Goal: Communication & Community: Answer question/provide support

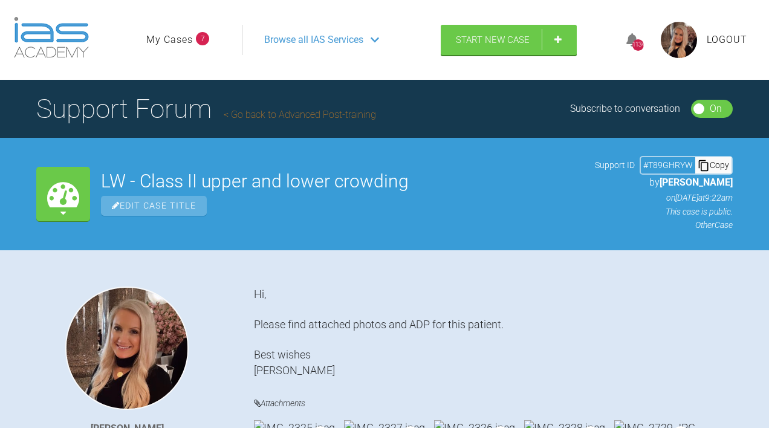
click at [184, 48] on link "My Cases" at bounding box center [169, 40] width 47 height 16
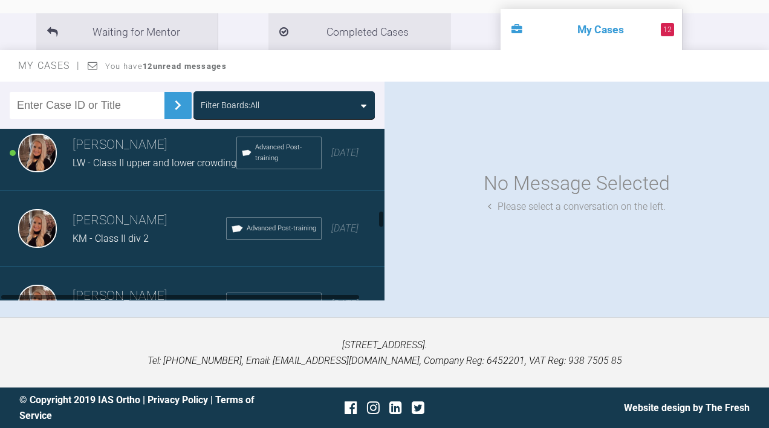
scroll to position [764, 0]
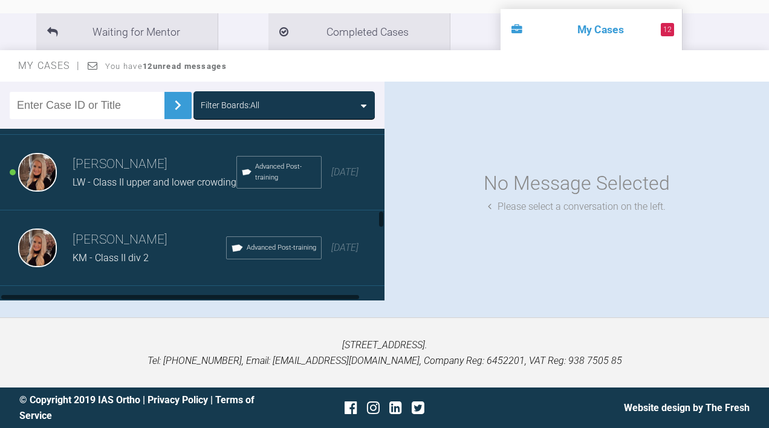
click at [198, 188] on span "LW - Class II upper and lower crowding" at bounding box center [155, 181] width 164 height 11
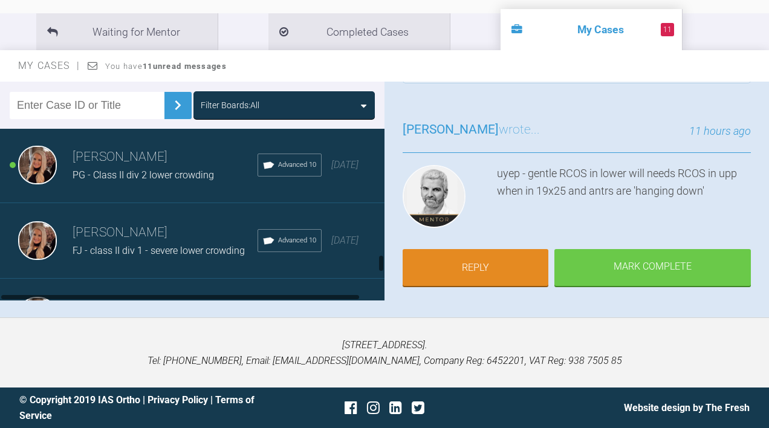
scroll to position [1268, 0]
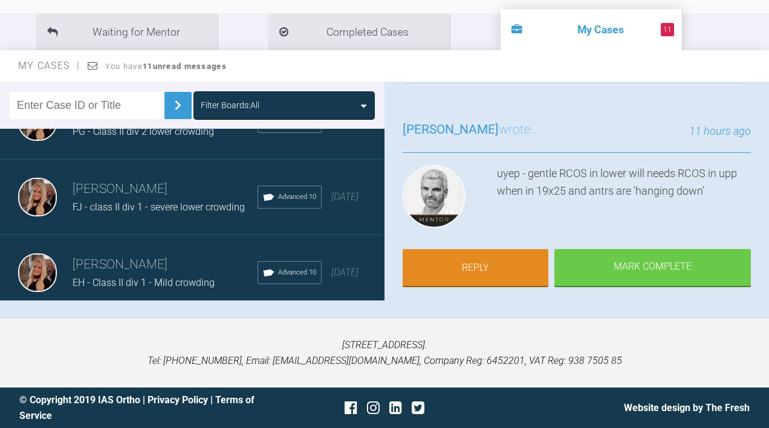
click at [146, 160] on div "Emma Wall PG - Class II div 2 lower crowding Advanced 10 10 months ago" at bounding box center [192, 122] width 384 height 76
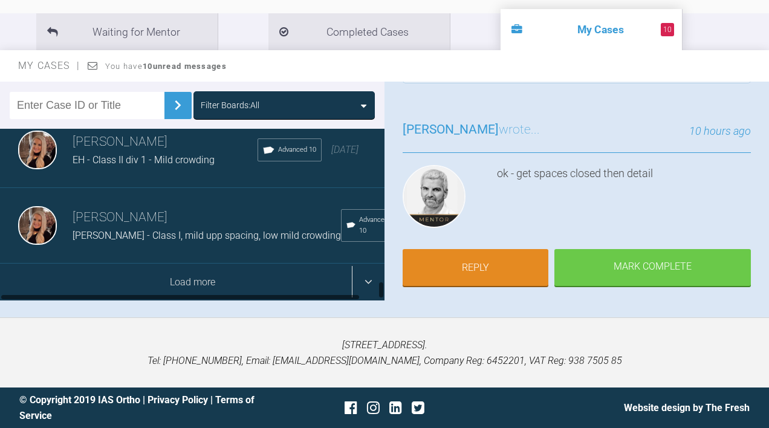
scroll to position [1424, 0]
click at [204, 277] on div "Load more" at bounding box center [192, 281] width 384 height 37
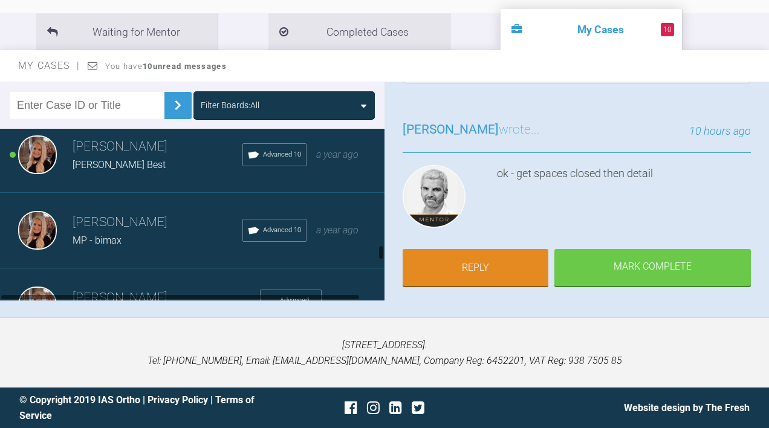
scroll to position [2251, 0]
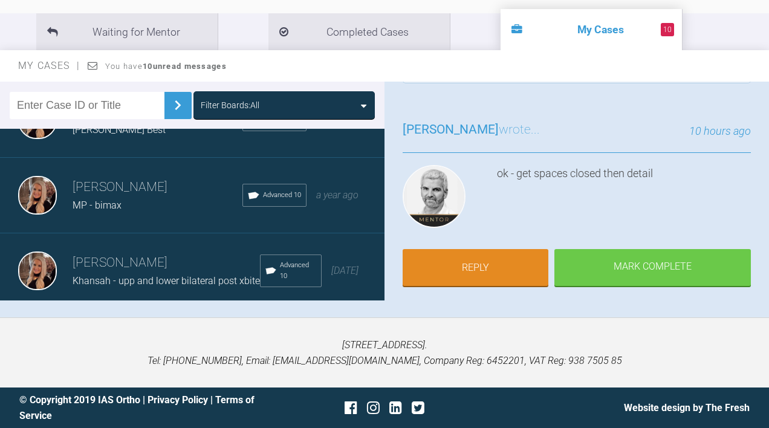
click at [145, 135] on span "[PERSON_NAME] Best" at bounding box center [119, 129] width 93 height 11
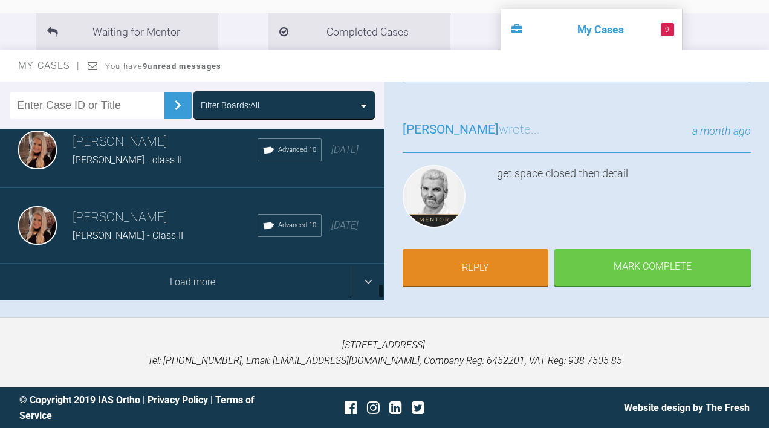
scroll to position [2941, 0]
click at [153, 276] on div "Load more" at bounding box center [192, 281] width 384 height 37
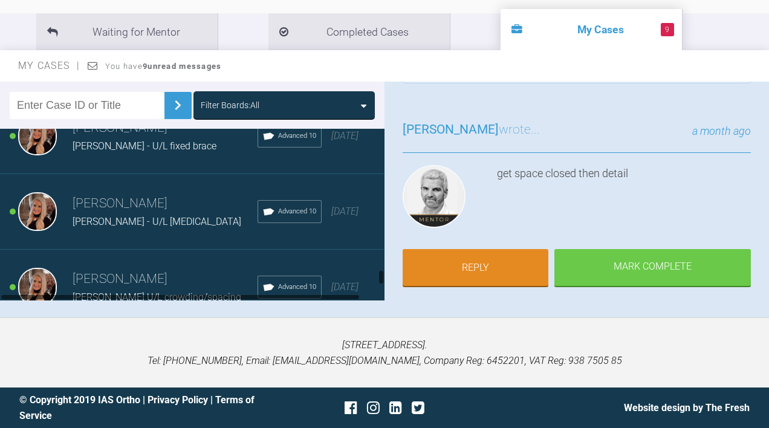
scroll to position [3295, 0]
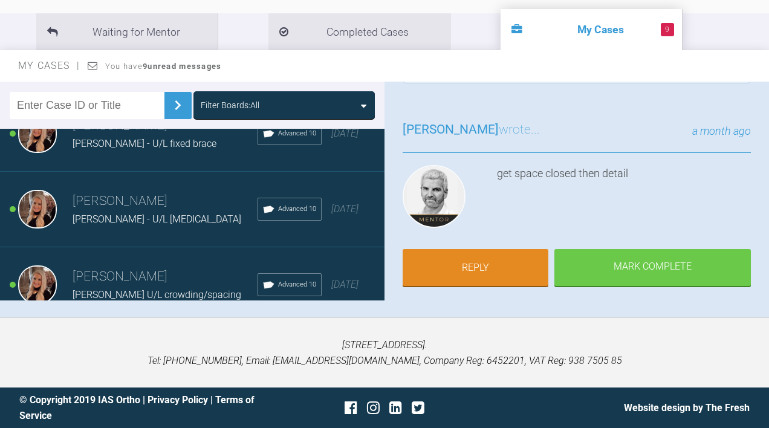
click at [184, 231] on div "Emma Wall Laura Taylor - U/L relapse Advanced 10 2 years ago" at bounding box center [192, 210] width 384 height 76
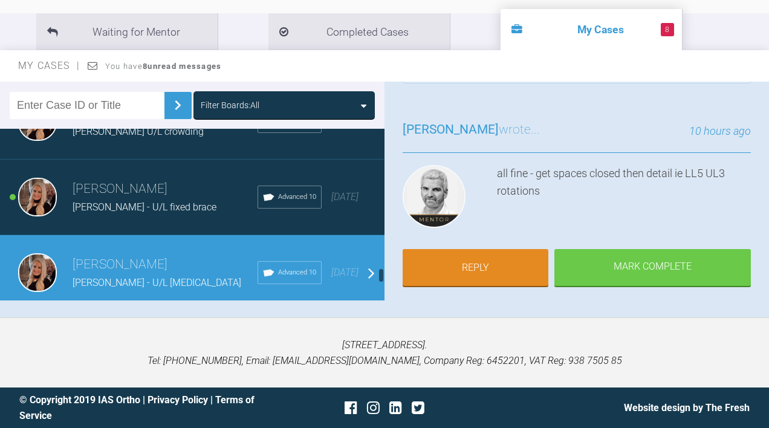
scroll to position [3225, 0]
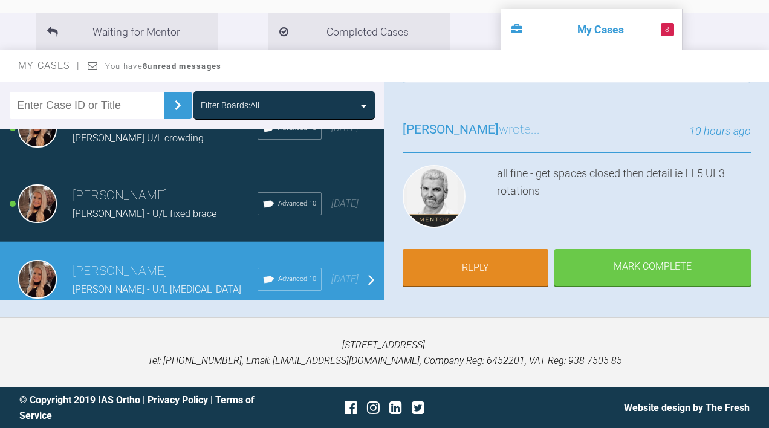
click at [121, 144] on span "Nathan Handley U/L crowding" at bounding box center [138, 137] width 131 height 11
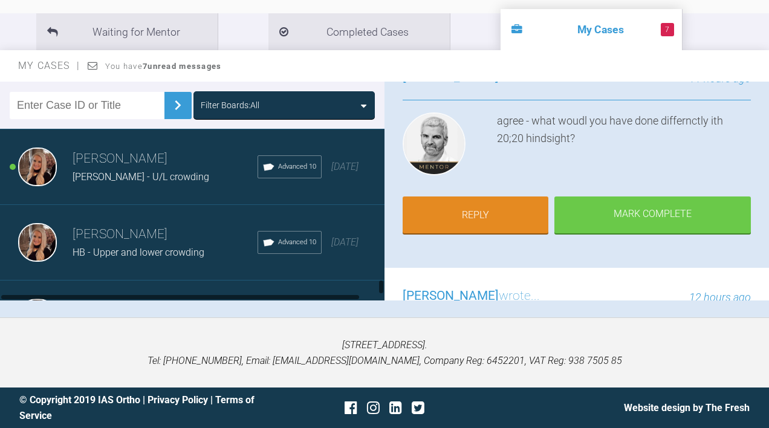
scroll to position [3489, 0]
click at [144, 169] on h3 "[PERSON_NAME]" at bounding box center [165, 158] width 185 height 21
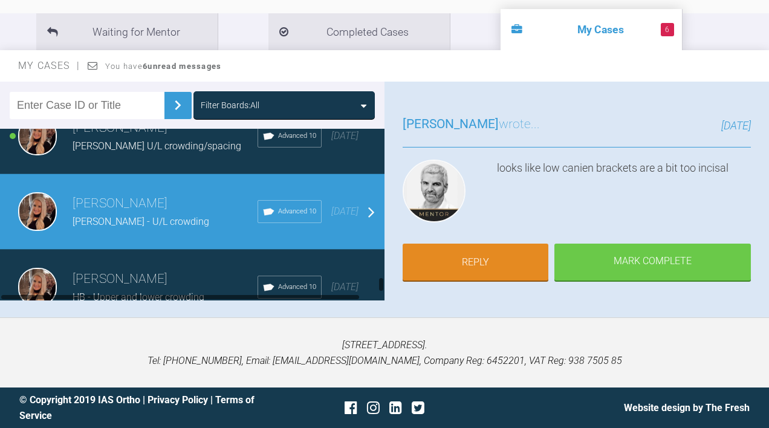
scroll to position [3441, 0]
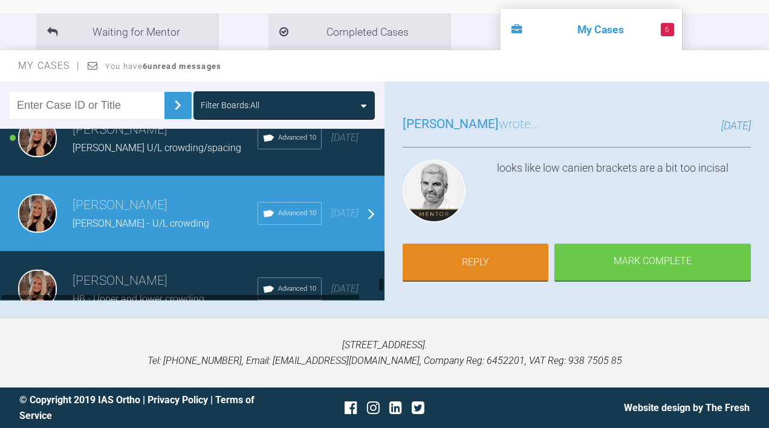
click at [184, 153] on span "KYLE RICHARDS U/L crowding/spacing" at bounding box center [157, 147] width 169 height 11
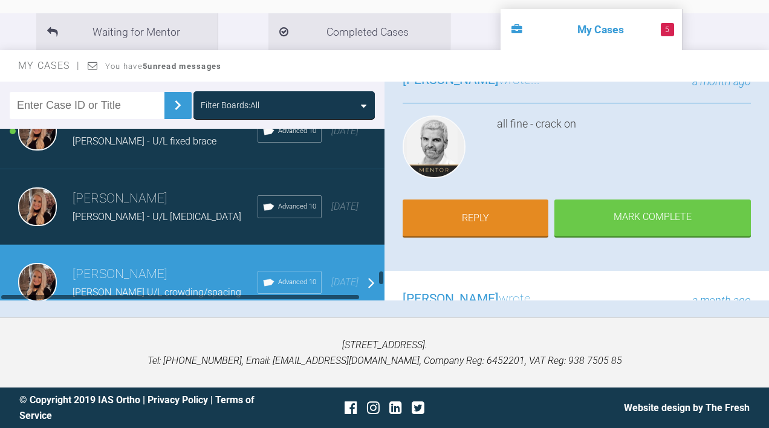
scroll to position [3278, 0]
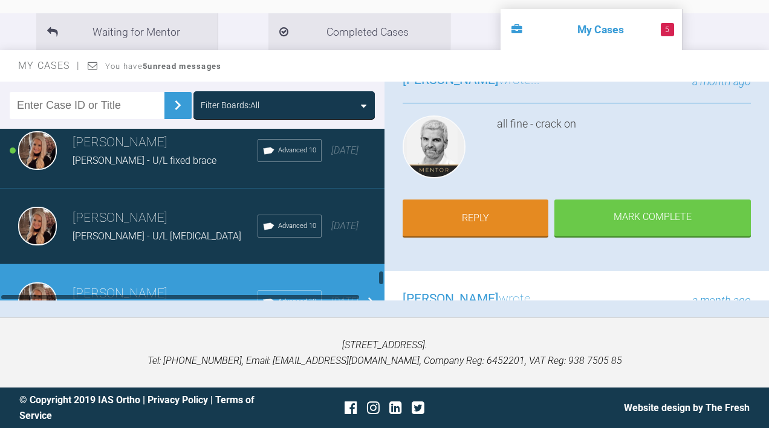
click at [123, 189] on div "Emma Wall Paige Embury - U/L fixed brace Advanced 10 2 years ago" at bounding box center [192, 151] width 384 height 76
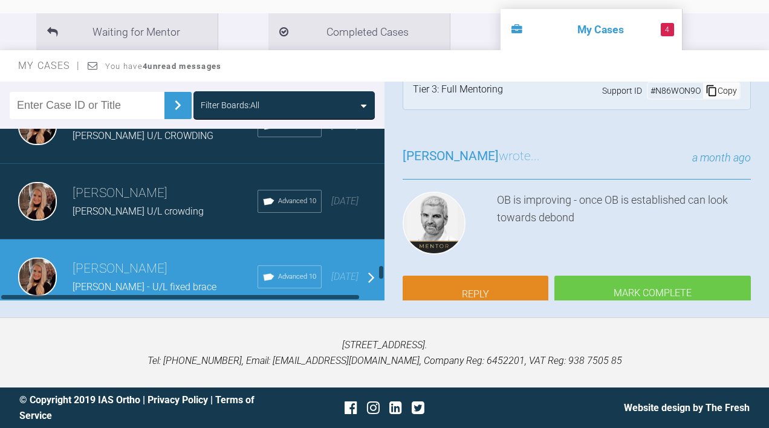
scroll to position [3108, 0]
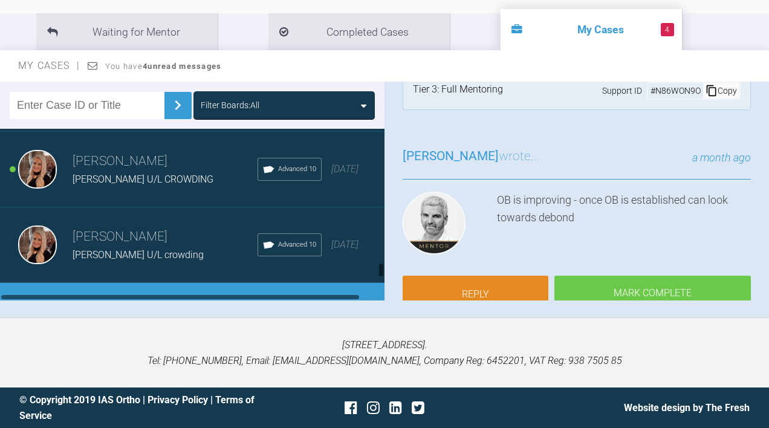
click at [188, 172] on h3 "[PERSON_NAME]" at bounding box center [165, 161] width 185 height 21
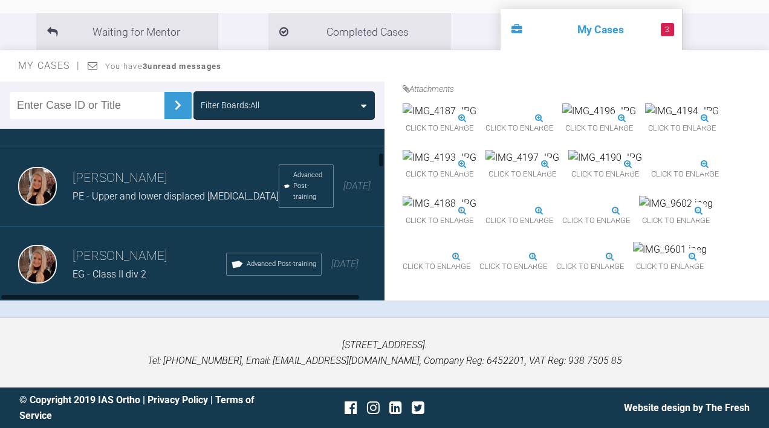
scroll to position [504, 0]
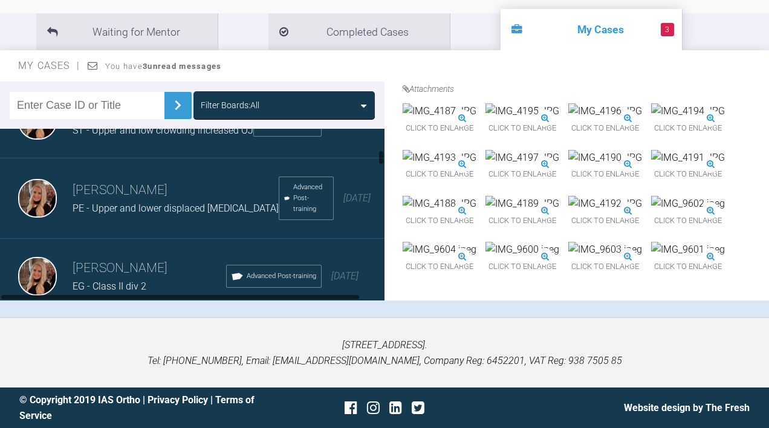
click at [121, 214] on span "PE - Upper and lower displaced [MEDICAL_DATA]" at bounding box center [176, 207] width 206 height 11
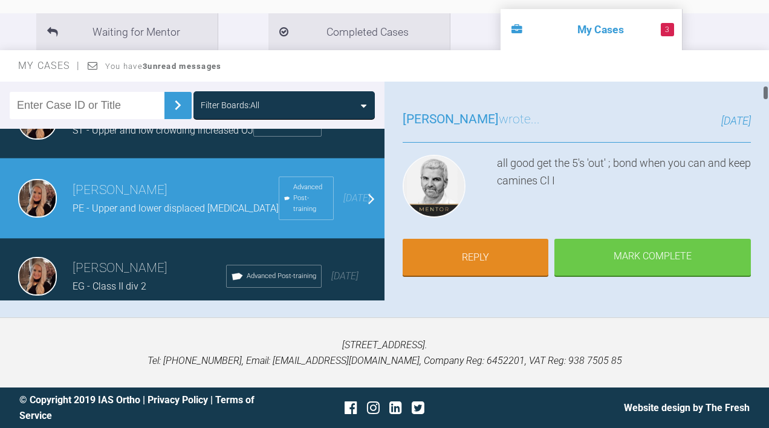
scroll to position [66, 0]
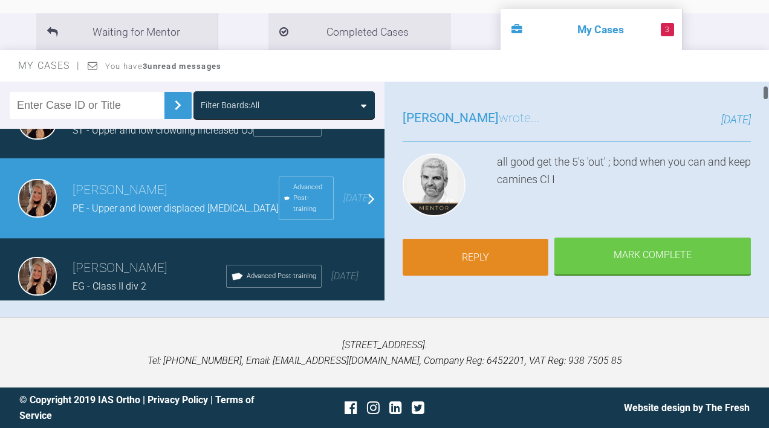
click at [492, 253] on link "Reply" at bounding box center [475, 257] width 146 height 37
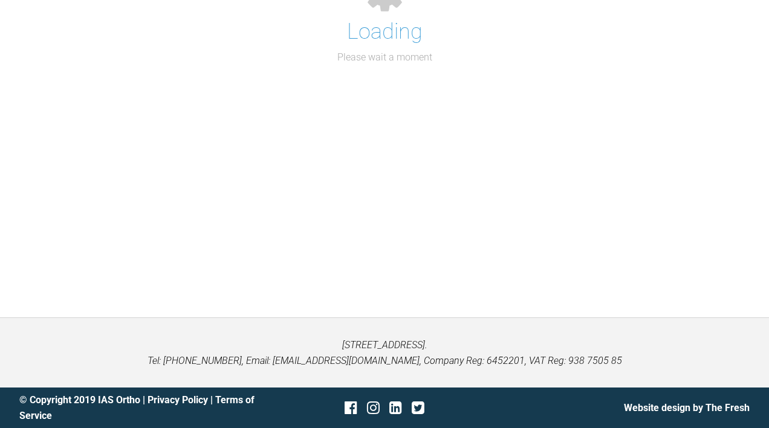
scroll to position [6340, 0]
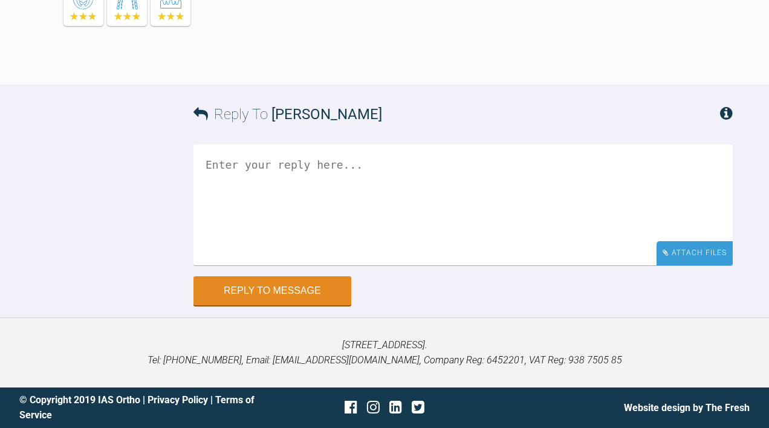
click at [683, 250] on div "Attach Files" at bounding box center [694, 253] width 76 height 24
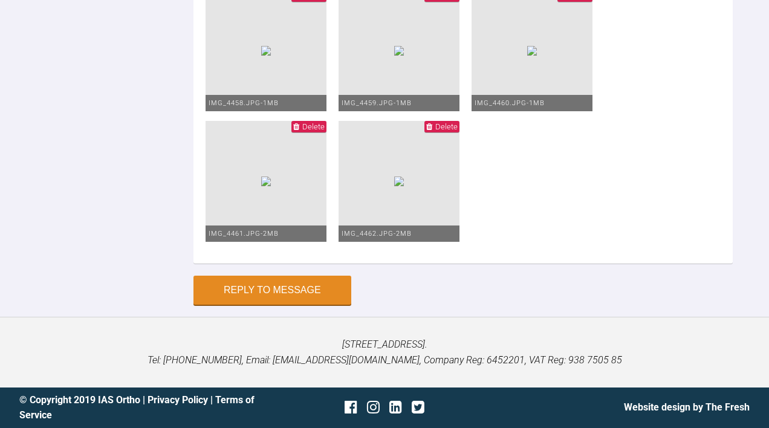
scroll to position [6423, 0]
click at [639, 251] on ul "Cancel IMG_4455.JPG - 4MB Cancel IMG_4456.JPG - 4MB Delete IMG_4457.JPG - 1MB D…" at bounding box center [462, 56] width 515 height 392
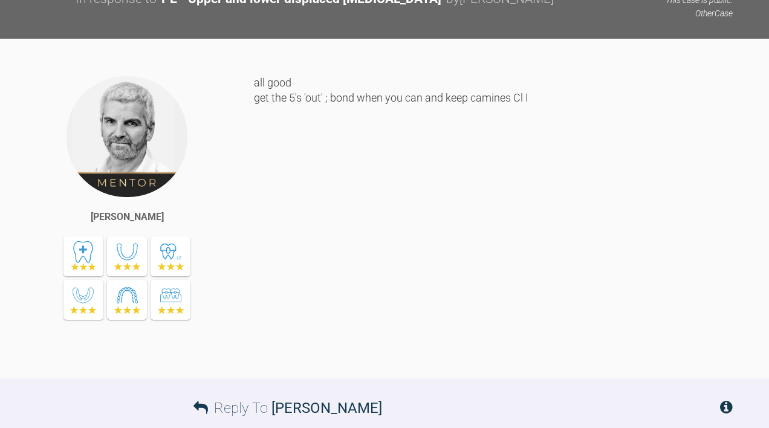
scroll to position [5333, 0]
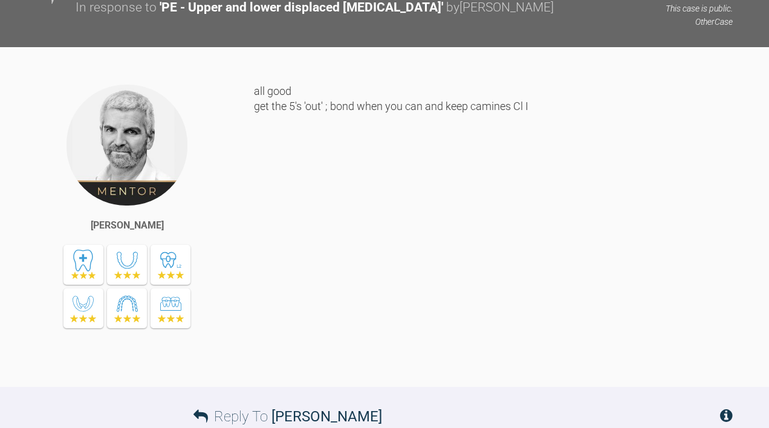
drag, startPoint x: 252, startPoint y: 255, endPoint x: 369, endPoint y: 266, distance: 117.1
drag, startPoint x: 515, startPoint y: 268, endPoint x: 254, endPoint y: 255, distance: 261.3
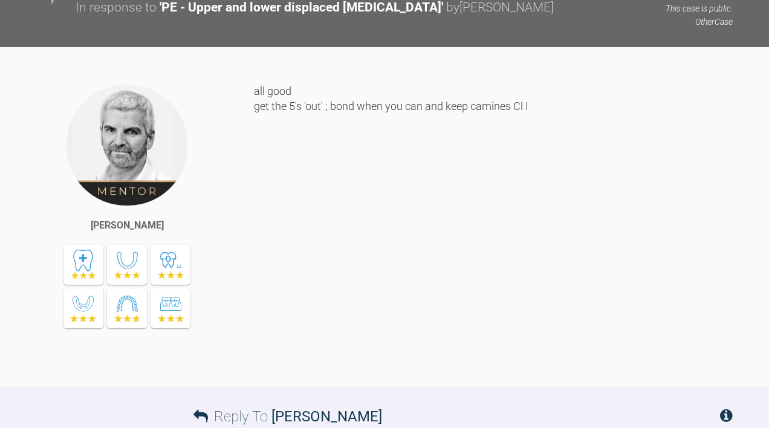
copy div "Upp 0.012 niti pc UR6-4 LHS chicaine UL5 Low 0.012 niti chicaine LR5, ut LL6-5 …"
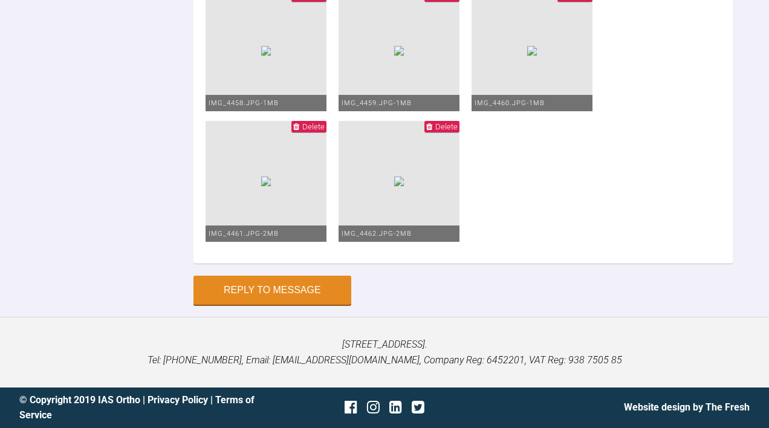
scroll to position [6242, 0]
paste textarea "Upp 0.012 niti pc UR6-4 LHS chicaine UL5 Low 0.012 niti chicaine LR5, ut LL6-5 …"
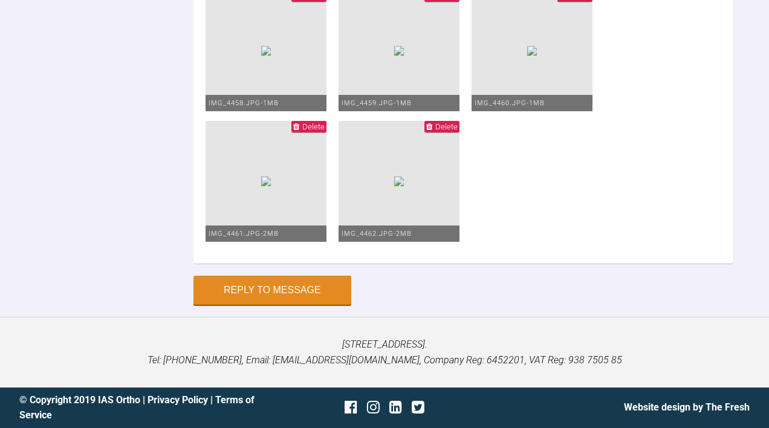
type textarea "Upp 0.016 niti pc UR6-4 LHS chicaine UL5 Low 0.016 niti chicaine LR5, ut LL6-5 …"
click at [261, 306] on button "Reply to Message" at bounding box center [272, 291] width 158 height 29
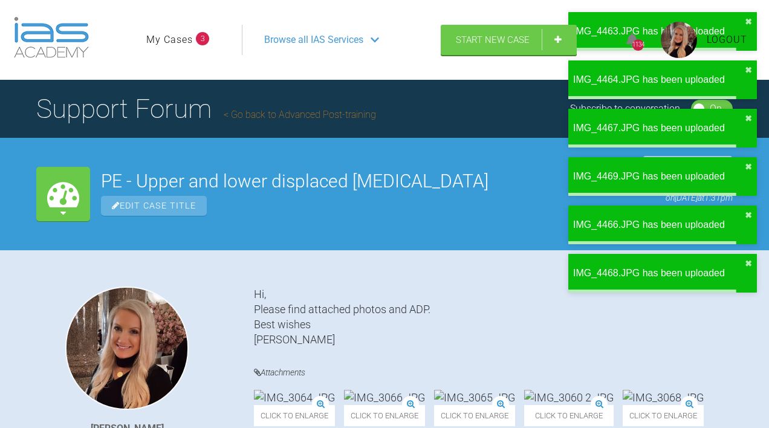
scroll to position [0, 0]
click at [176, 48] on link "My Cases" at bounding box center [169, 40] width 47 height 16
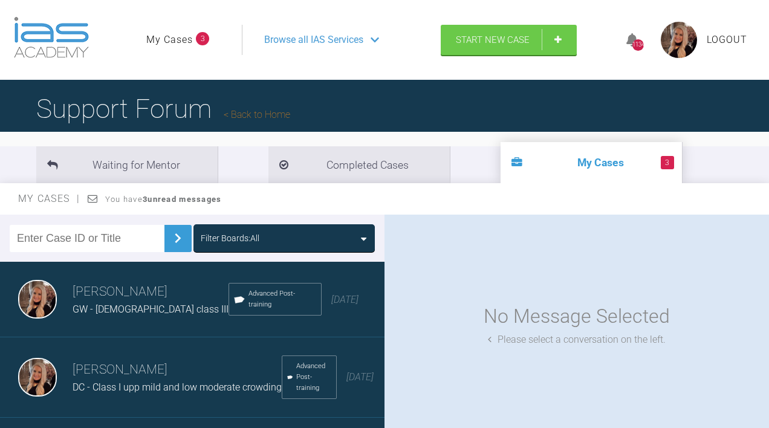
click at [176, 48] on link "My Cases" at bounding box center [169, 40] width 47 height 16
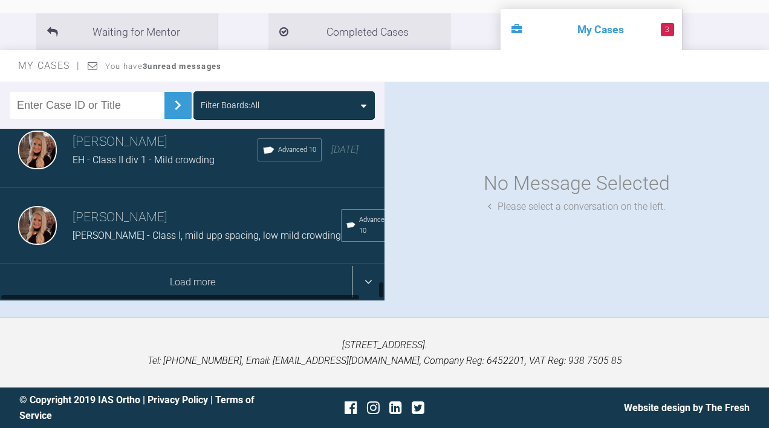
scroll to position [1424, 0]
click at [124, 277] on div "Load more" at bounding box center [192, 281] width 384 height 37
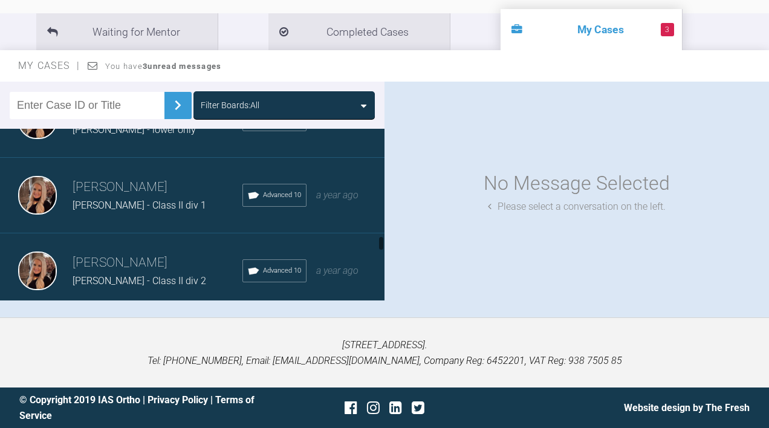
scroll to position [2039, 0]
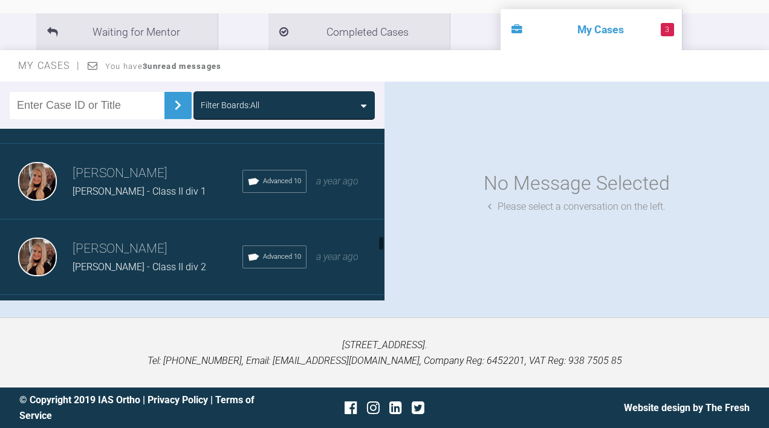
click at [126, 124] on div "[PERSON_NAME] - lower only" at bounding box center [158, 116] width 170 height 16
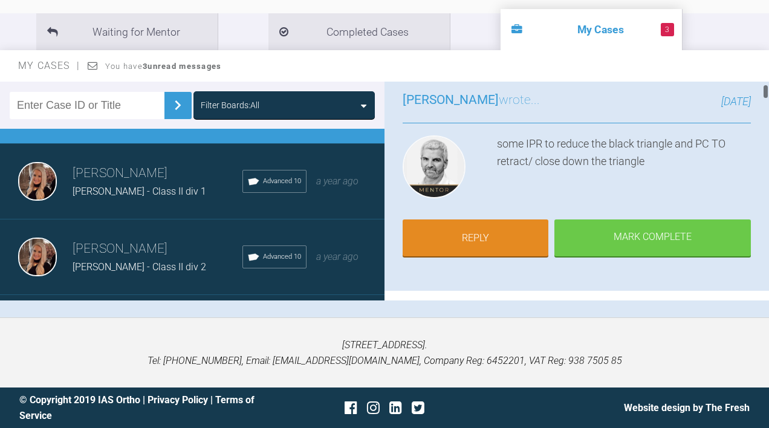
scroll to position [88, 0]
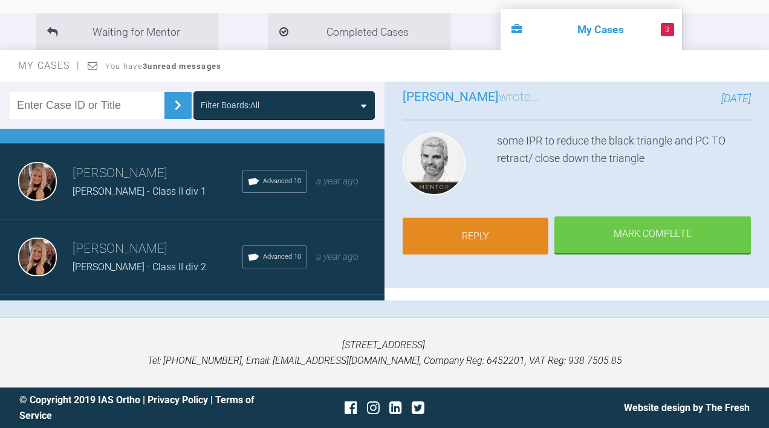
click at [478, 242] on link "Reply" at bounding box center [475, 236] width 146 height 37
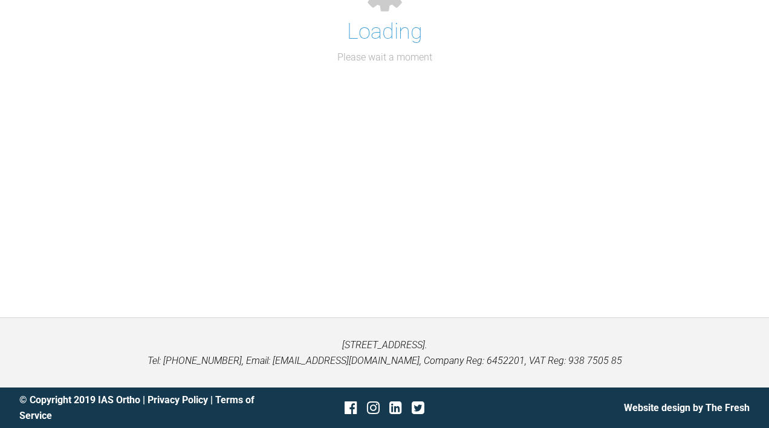
scroll to position [13977, 0]
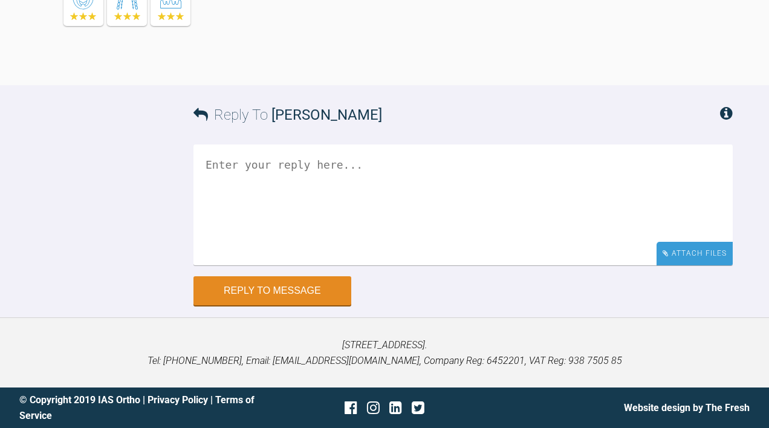
click at [677, 253] on div "Attach Files" at bounding box center [694, 254] width 76 height 24
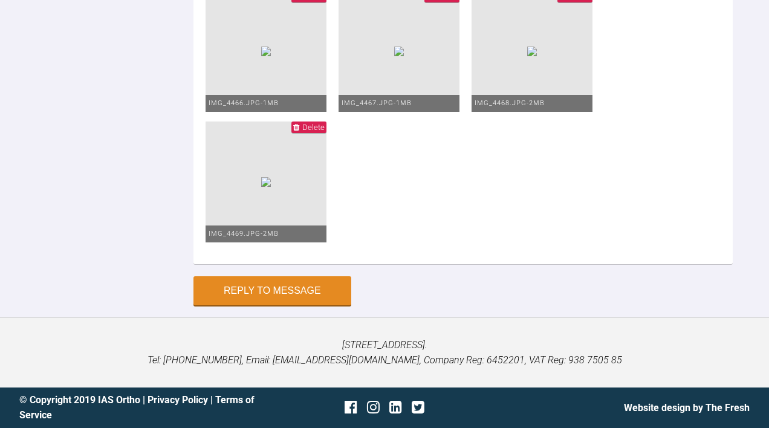
scroll to position [13976, 0]
type textarea "l"
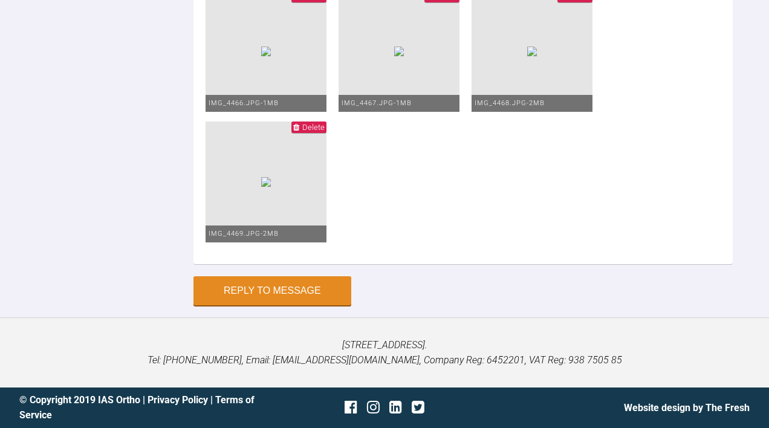
scroll to position [13943, 0]
drag, startPoint x: 666, startPoint y: 214, endPoint x: 566, endPoint y: 211, distance: 100.9
type textarea "19x25 wire IPR to reduce black triangle and PC 6-6 Looking to arrange debond ne…"
click at [283, 285] on button "Reply to Message" at bounding box center [272, 291] width 158 height 29
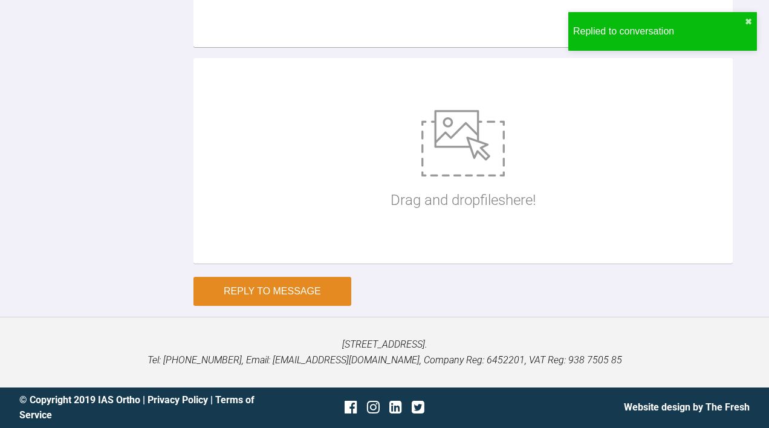
scroll to position [14247, 0]
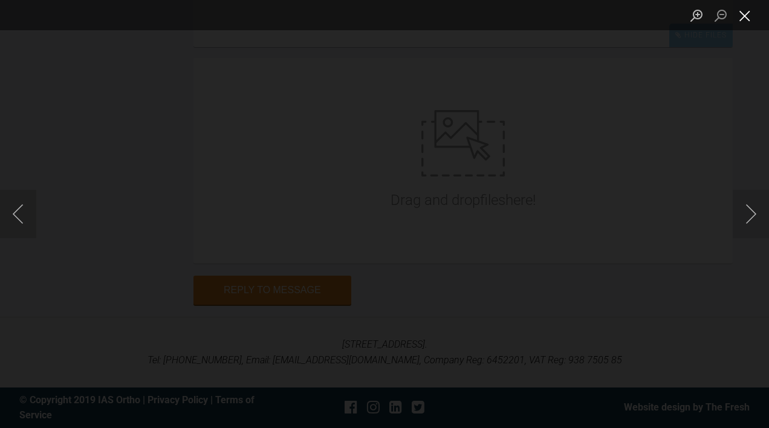
click at [750, 21] on button "Close lightbox" at bounding box center [744, 15] width 24 height 21
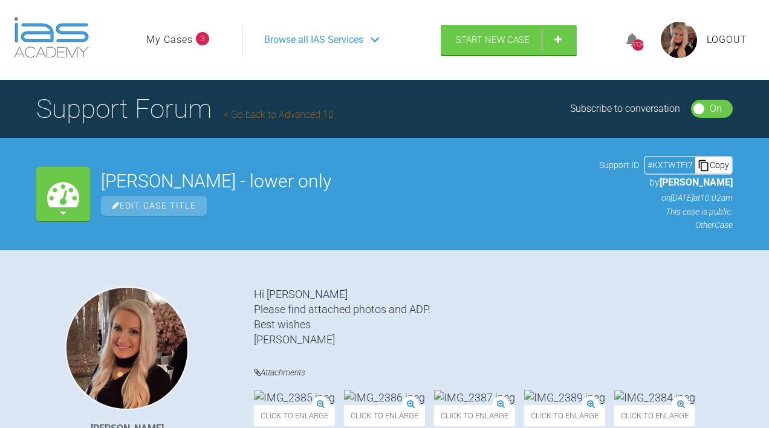
scroll to position [0, 0]
click at [173, 48] on link "My Cases" at bounding box center [169, 40] width 47 height 16
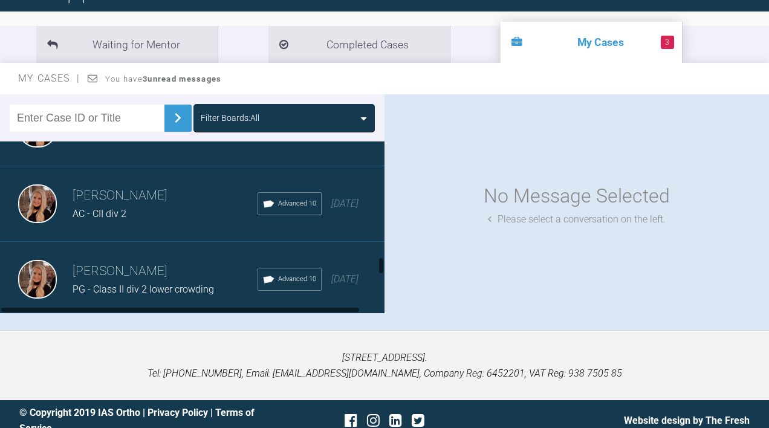
scroll to position [1138, 0]
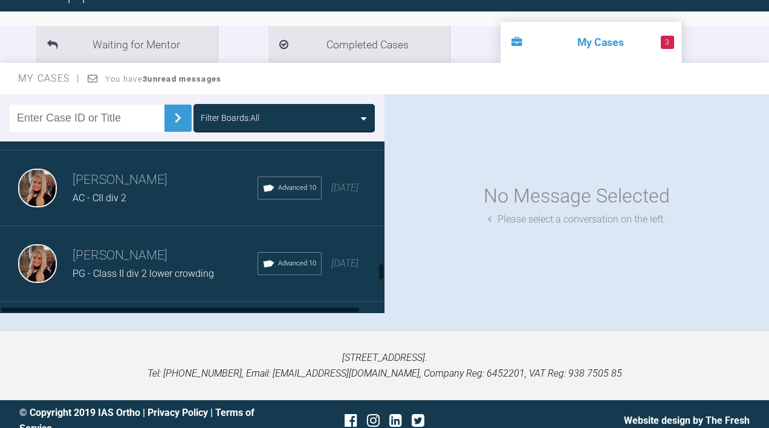
click at [148, 206] on div "AC - CII div 2" at bounding box center [165, 198] width 185 height 16
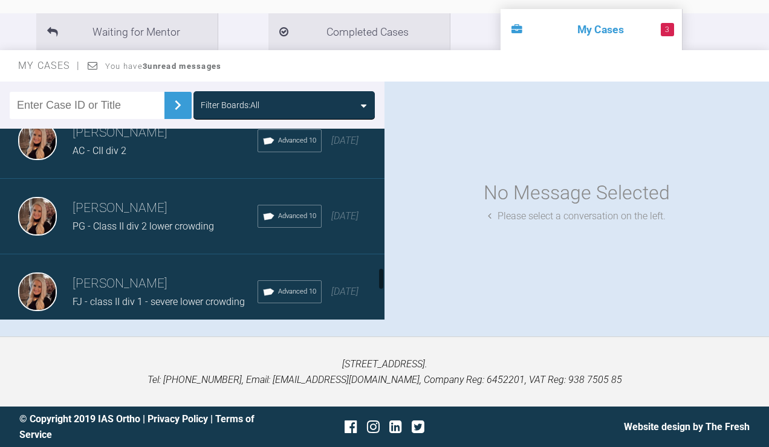
scroll to position [1175, 0]
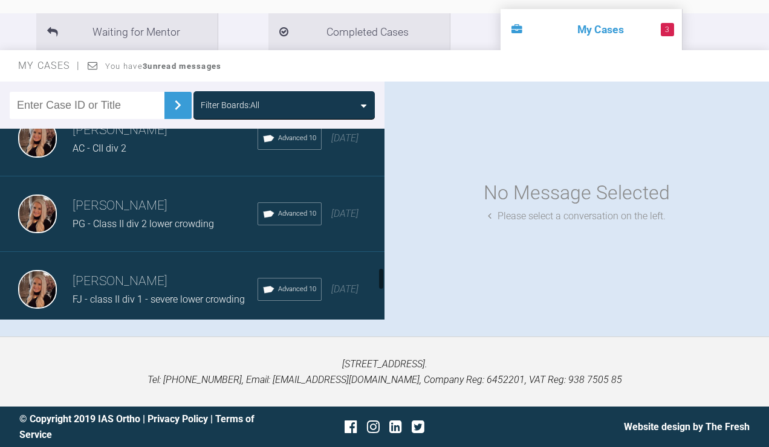
click at [137, 156] on div "AC - CII div 2" at bounding box center [165, 149] width 185 height 16
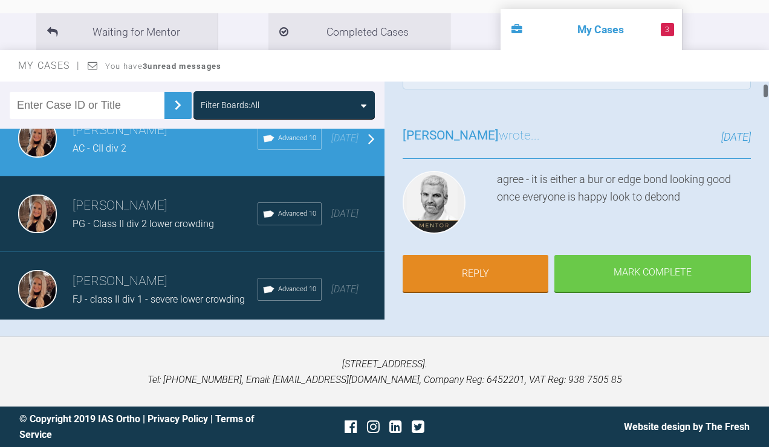
scroll to position [60, 0]
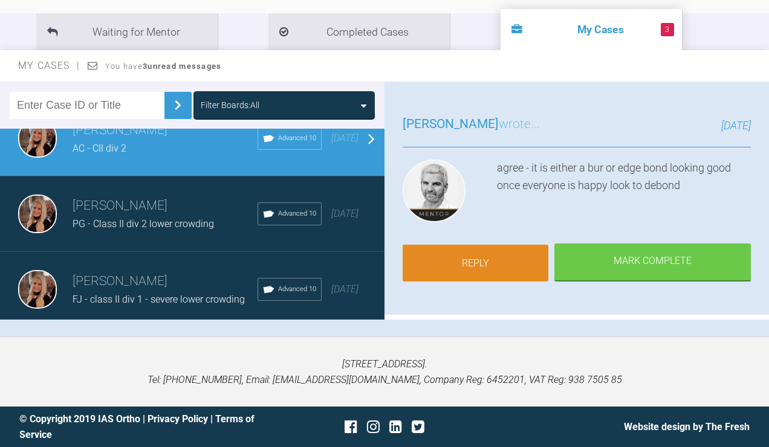
click at [459, 275] on link "Reply" at bounding box center [475, 263] width 146 height 37
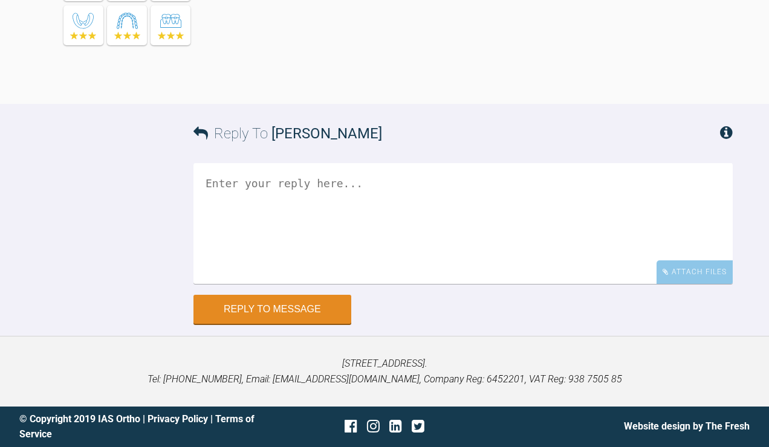
scroll to position [11203, 0]
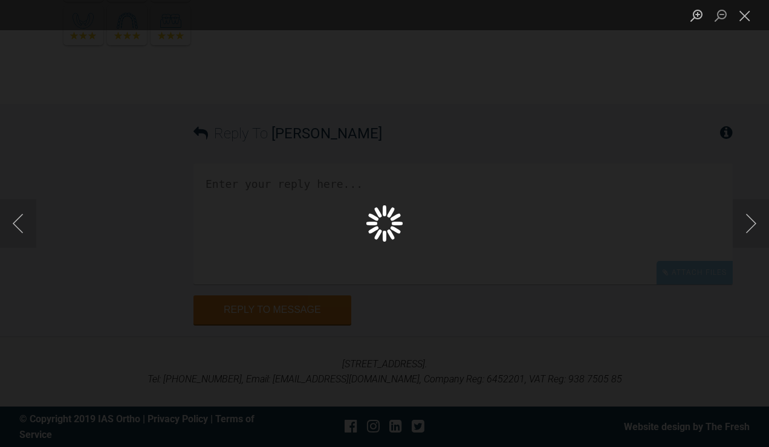
click at [308, 316] on div "Lightbox" at bounding box center [384, 223] width 769 height 447
click at [739, 11] on button "Close lightbox" at bounding box center [744, 15] width 24 height 21
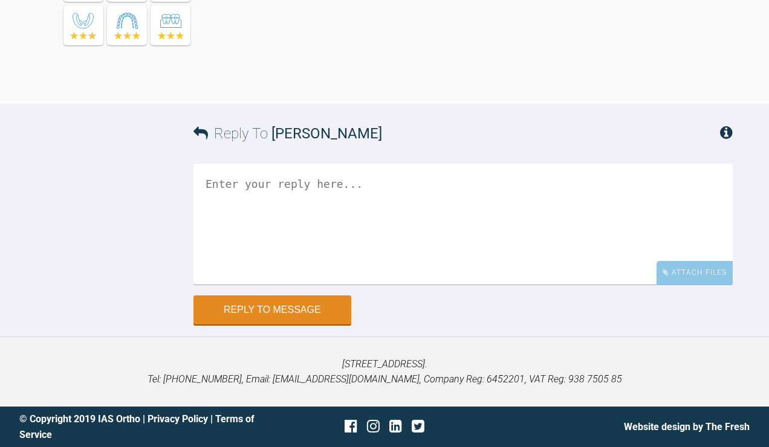
scroll to position [12021, 0]
click at [709, 285] on div "Attach Files" at bounding box center [694, 273] width 76 height 24
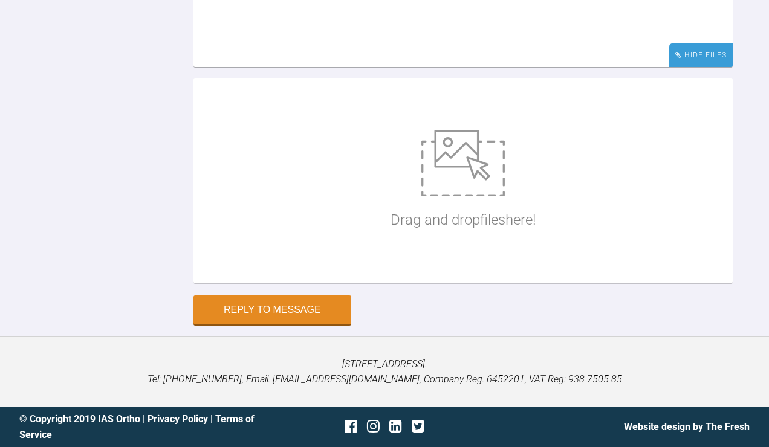
click at [709, 67] on div "Hide Files" at bounding box center [700, 56] width 63 height 24
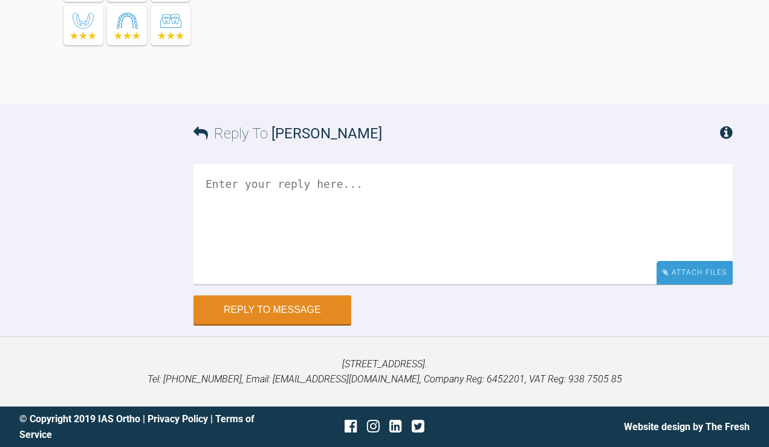
click at [709, 285] on div "Attach Files" at bounding box center [694, 273] width 76 height 24
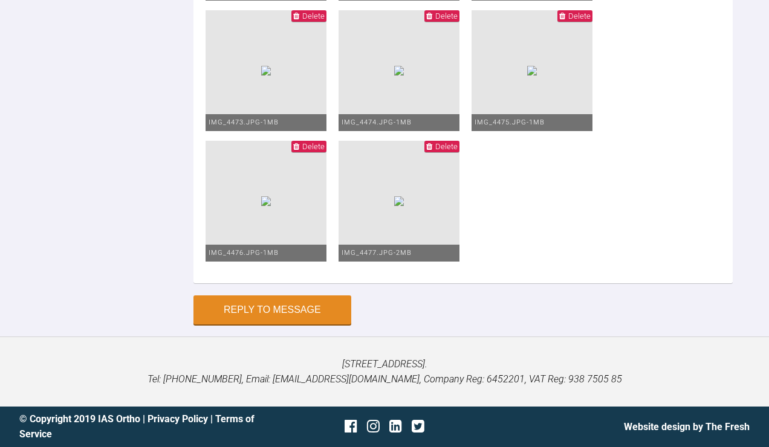
scroll to position [12746, 0]
type textarea "upp 19x25 niti UL1 repositioned and tied in low 19x25 pc 6-6 to close remaining…"
click at [294, 300] on button "Reply to Message" at bounding box center [272, 311] width 158 height 29
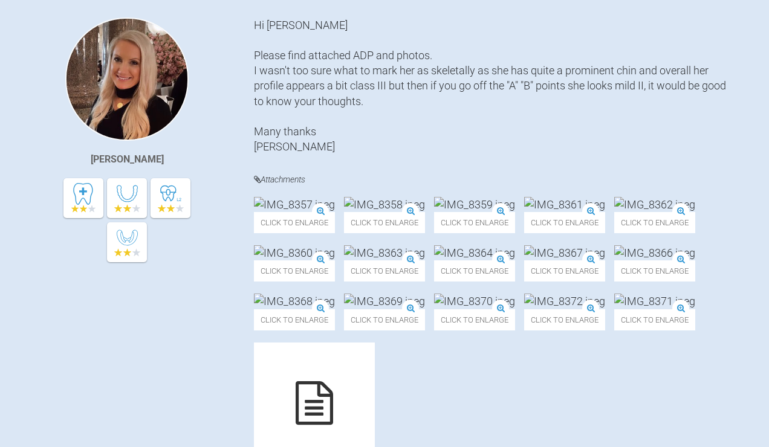
scroll to position [0, 0]
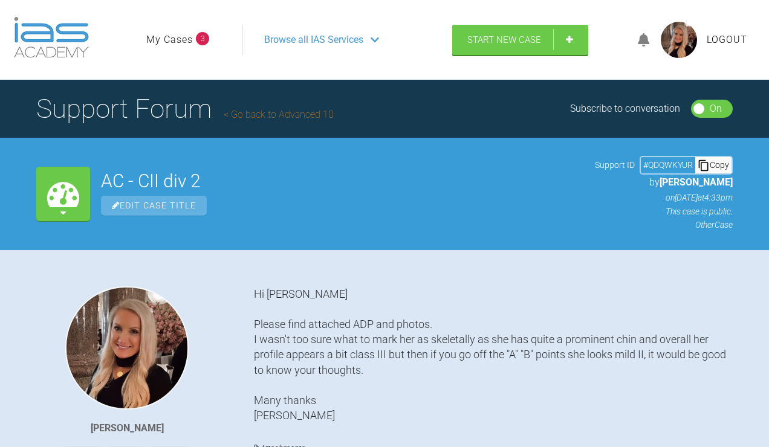
click at [162, 48] on link "My Cases" at bounding box center [169, 40] width 47 height 16
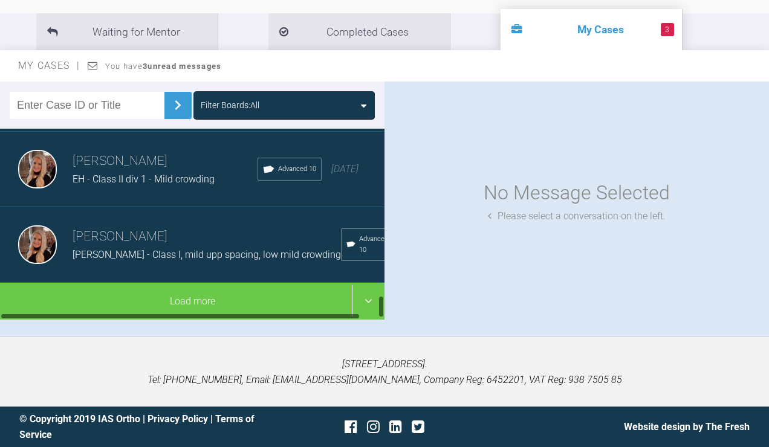
scroll to position [1405, 0]
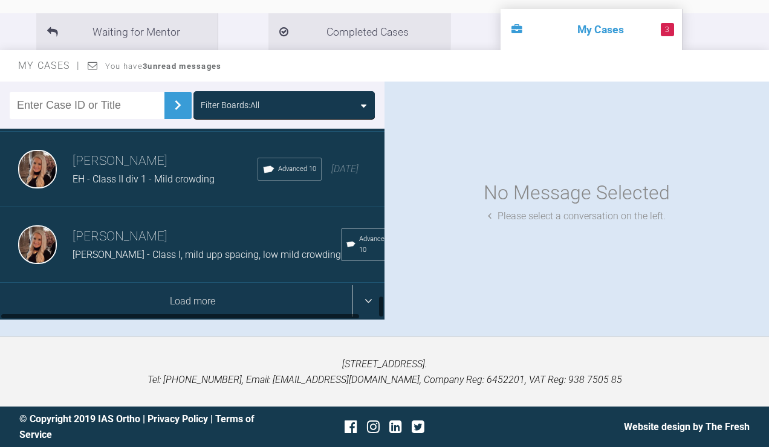
click at [158, 320] on div "Load more" at bounding box center [192, 301] width 384 height 37
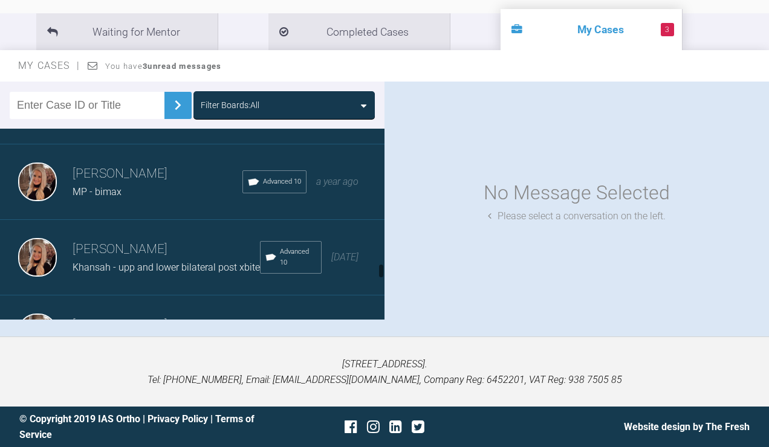
scroll to position [2266, 0]
click at [163, 218] on div "[PERSON_NAME] MP - bimax Advanced 10 a year ago" at bounding box center [192, 181] width 384 height 76
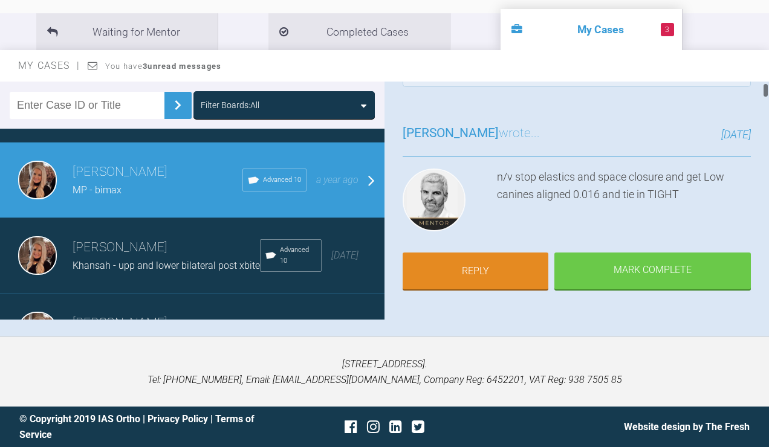
scroll to position [54, 0]
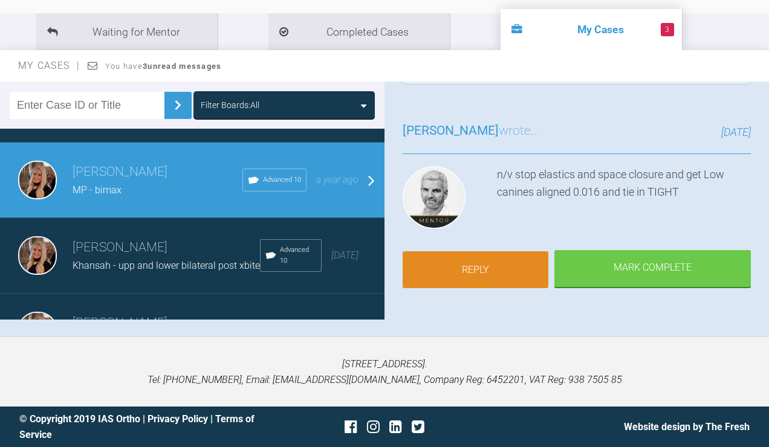
click at [474, 289] on link "Reply" at bounding box center [475, 269] width 146 height 37
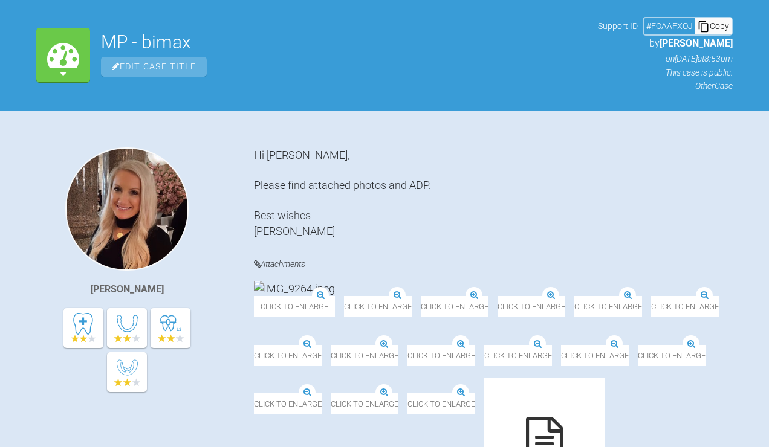
scroll to position [18018, 0]
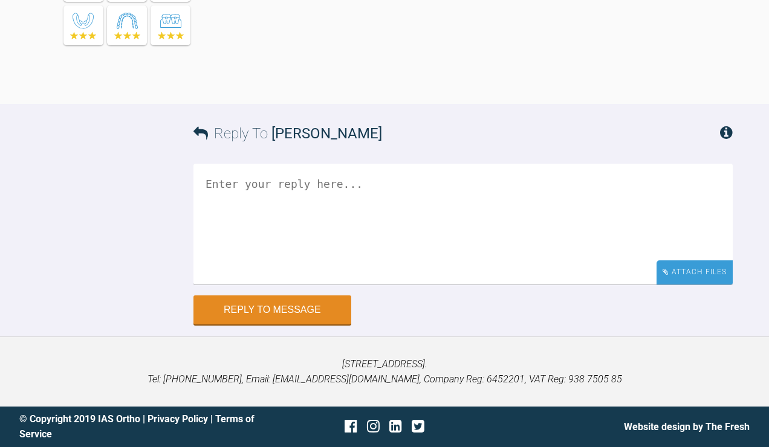
click at [677, 273] on div "Attach Files" at bounding box center [694, 272] width 76 height 24
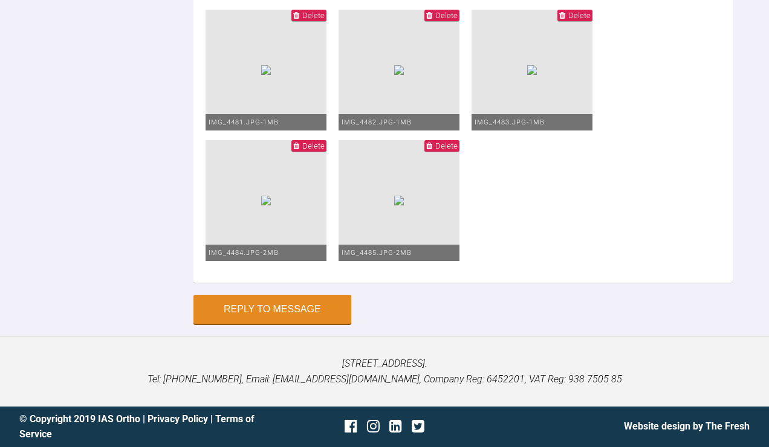
scroll to position [18712, 0]
type textarea "upp 19x25 niti low 0.016 niti an canines tied in NV lower 2020 to continue to a…"
click at [253, 315] on button "Reply to Message" at bounding box center [272, 310] width 158 height 29
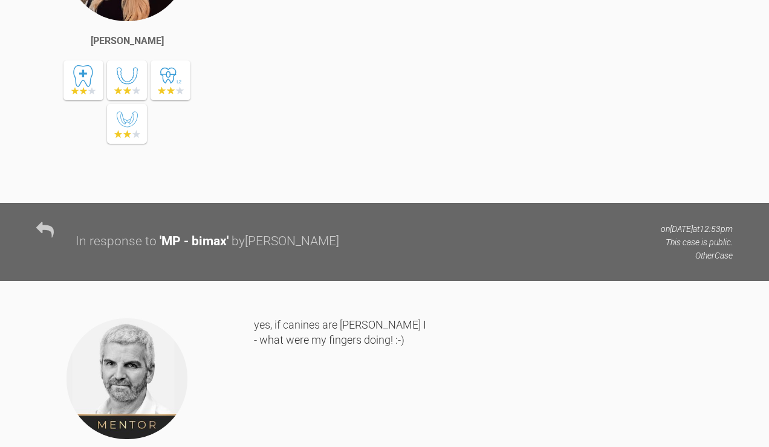
scroll to position [14368, 0]
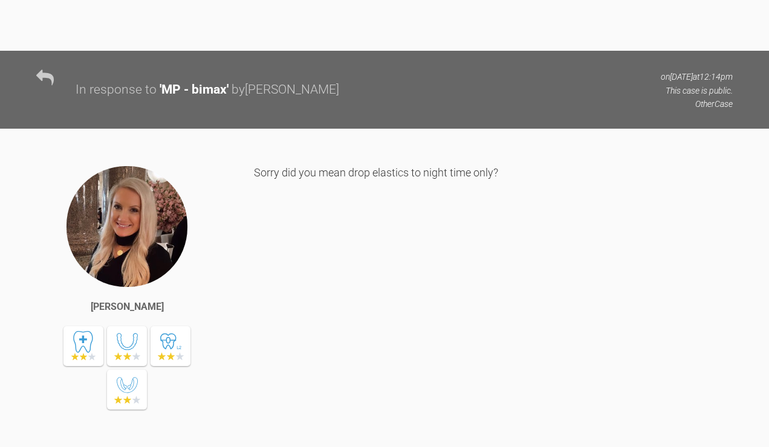
drag, startPoint x: 764, startPoint y: 335, endPoint x: 738, endPoint y: 134, distance: 202.9
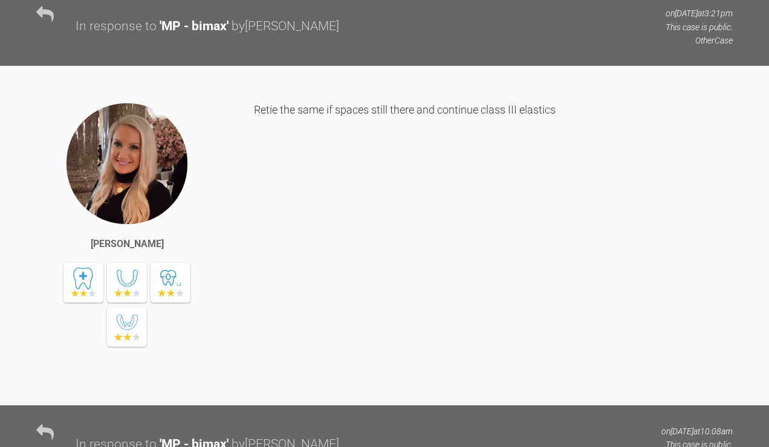
scroll to position [11611, 0]
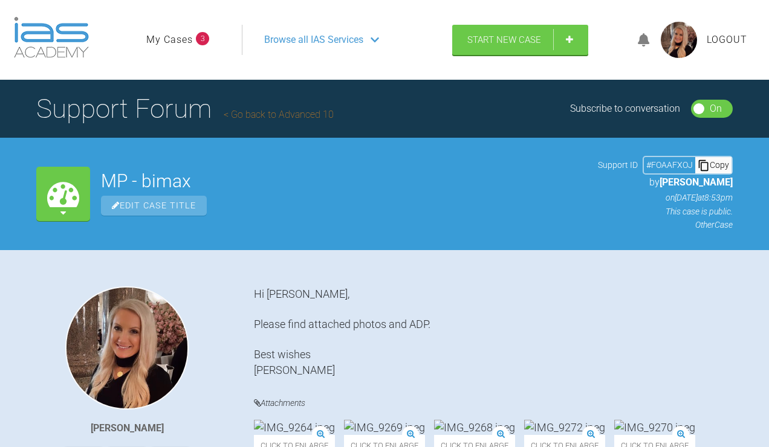
scroll to position [0, 0]
click at [182, 48] on link "My Cases" at bounding box center [169, 40] width 47 height 16
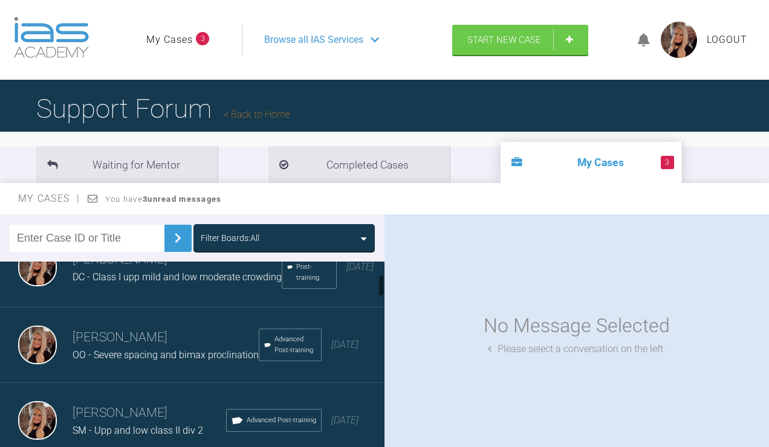
scroll to position [108, 0]
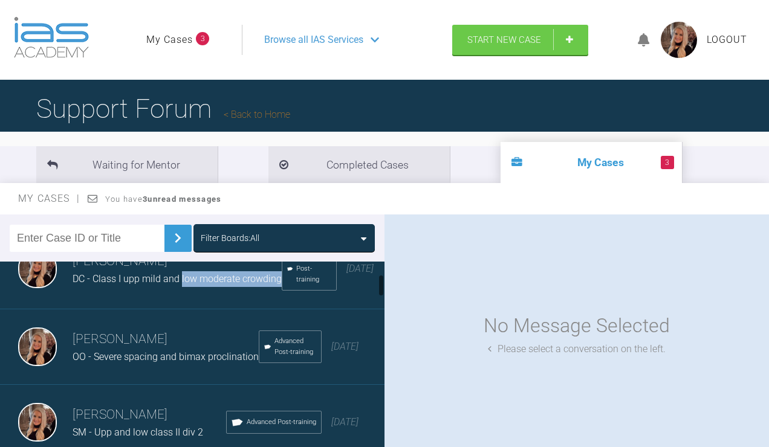
click at [181, 287] on div "DC - Class I upp mild and low moderate crowding" at bounding box center [177, 279] width 209 height 16
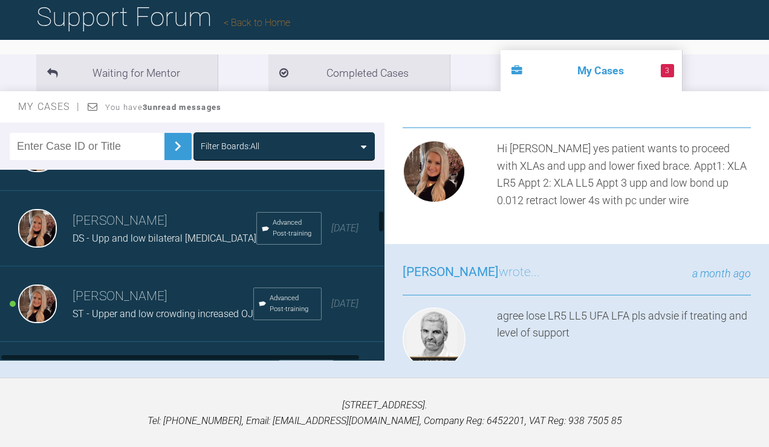
scroll to position [363, 0]
click at [150, 243] on span "DS - Upp and low bilateral [MEDICAL_DATA]" at bounding box center [165, 236] width 184 height 11
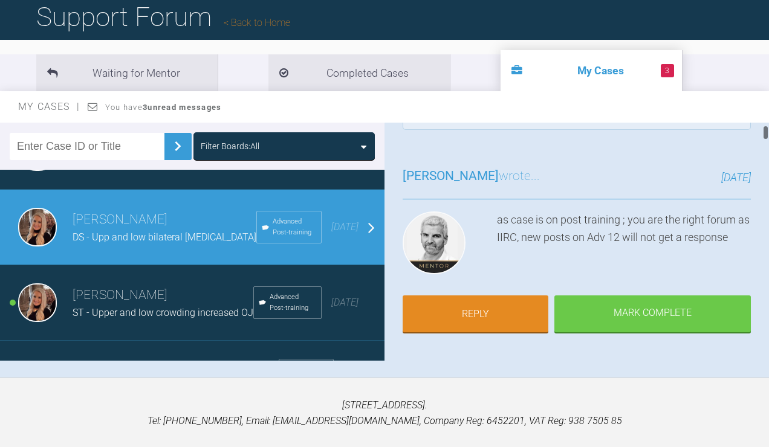
scroll to position [61, 0]
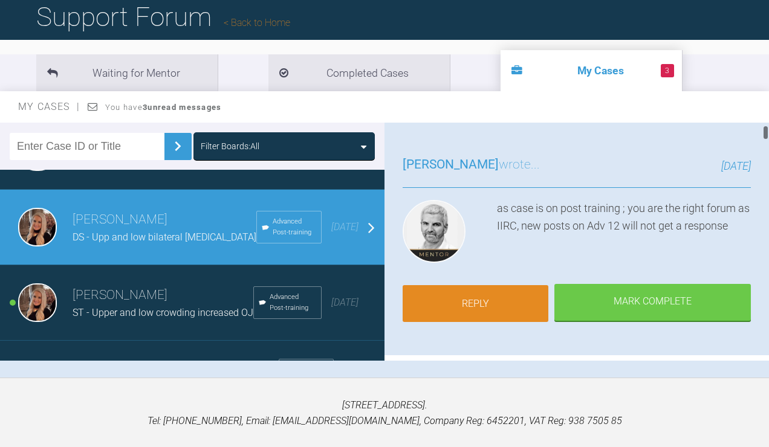
click at [485, 323] on link "Reply" at bounding box center [475, 303] width 146 height 37
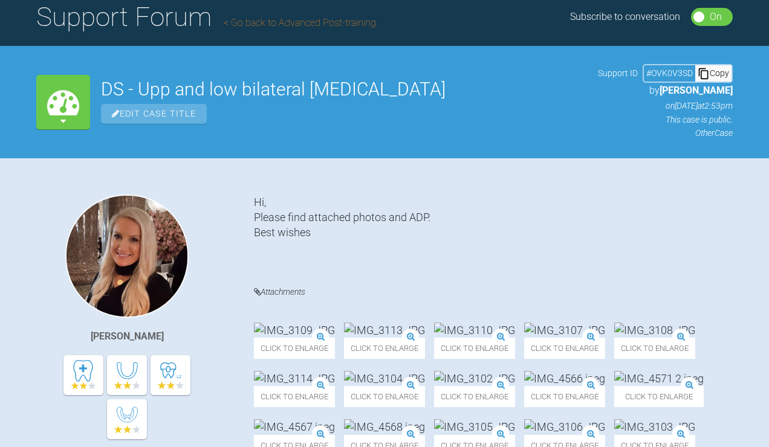
scroll to position [8004, 0]
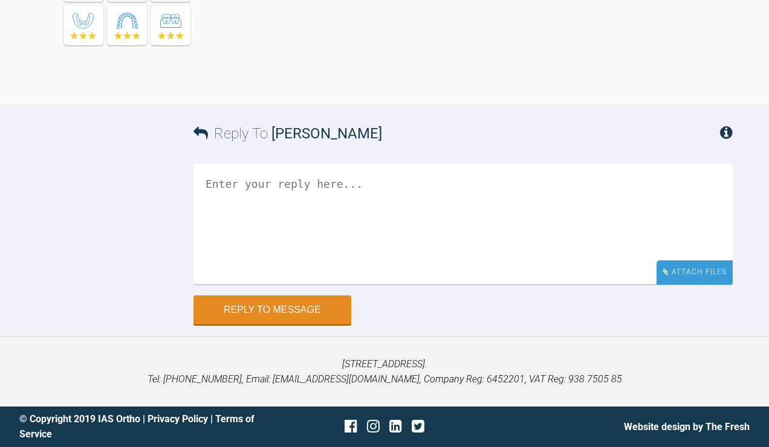
click at [672, 267] on div "Attach Files" at bounding box center [694, 272] width 76 height 24
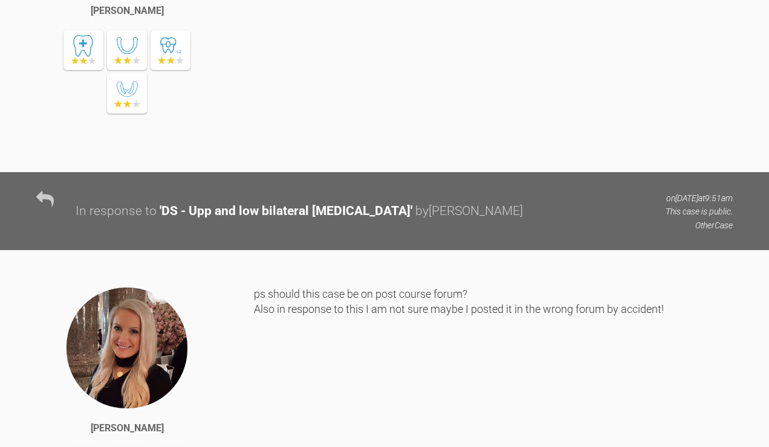
scroll to position [5398, 0]
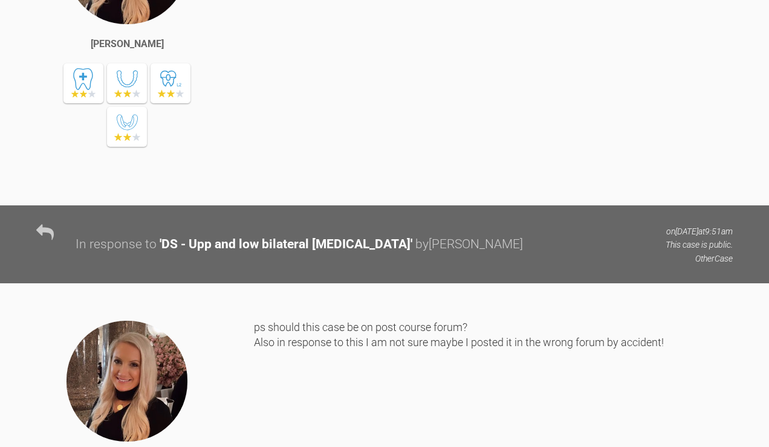
drag, startPoint x: 254, startPoint y: 204, endPoint x: 382, endPoint y: 221, distance: 129.1
copy div "Bond up upp and low 0.012 pc retracting LL3 and LR5"
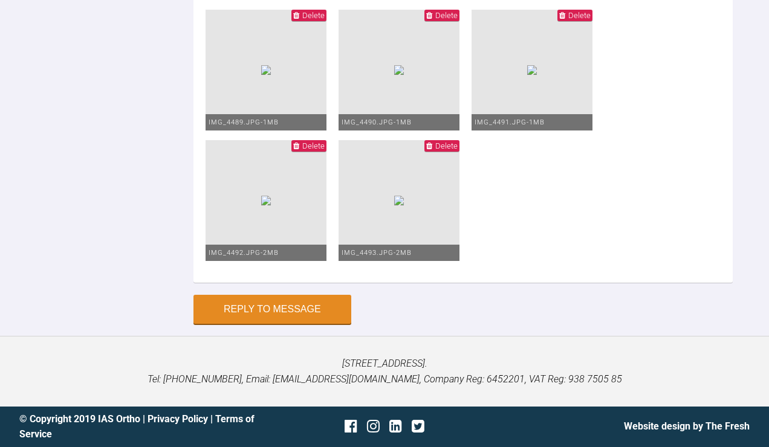
scroll to position [7868, 0]
paste textarea "Bond up upp and low 0.012 pc retracting LL3 and LR5"
drag, startPoint x: 251, startPoint y: 320, endPoint x: 169, endPoint y: 318, distance: 82.2
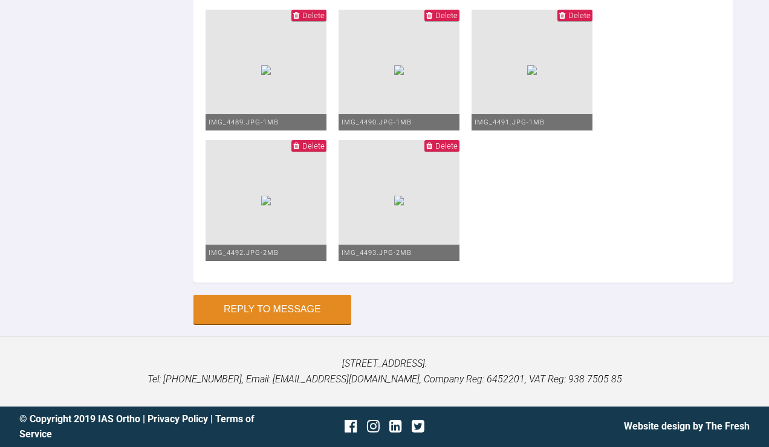
scroll to position [7951, 0]
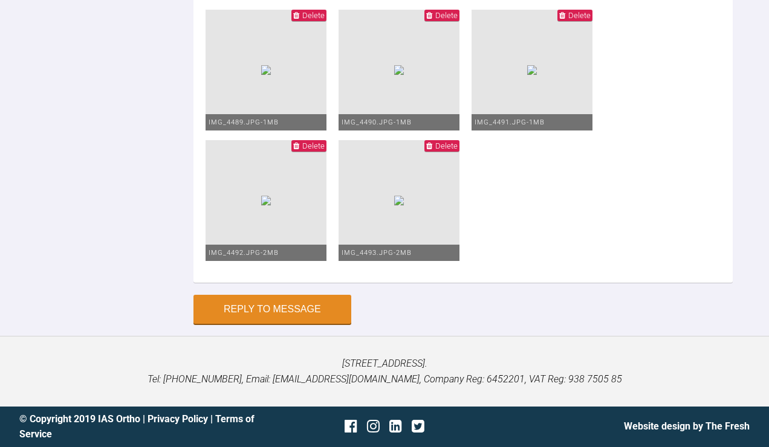
scroll to position [8699, 0]
type textarea "Upp and low 0.016 niti pc retracting LL3 and LR5 Next visit upp 20x20 niti low …"
click at [254, 319] on button "Reply to Message" at bounding box center [272, 310] width 158 height 29
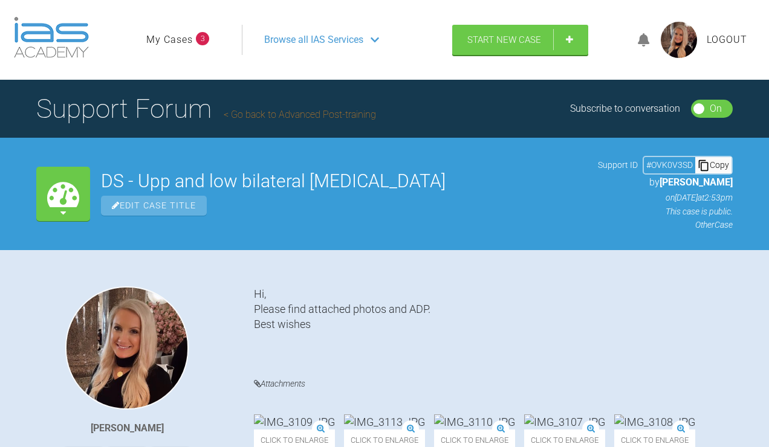
scroll to position [0, 0]
click at [173, 48] on link "My Cases" at bounding box center [169, 40] width 47 height 16
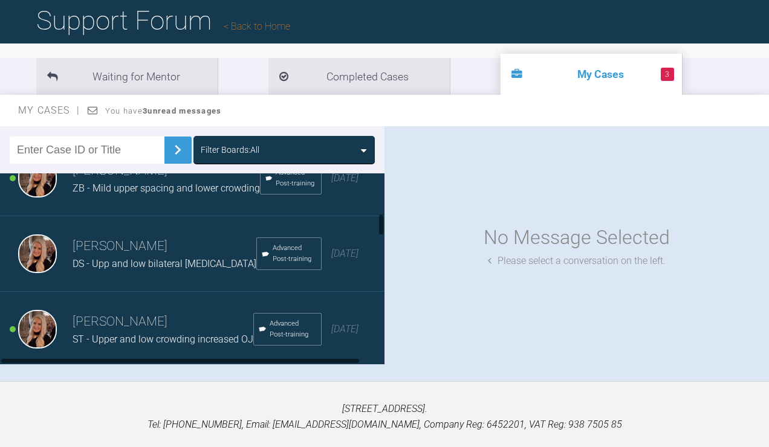
scroll to position [342, 0]
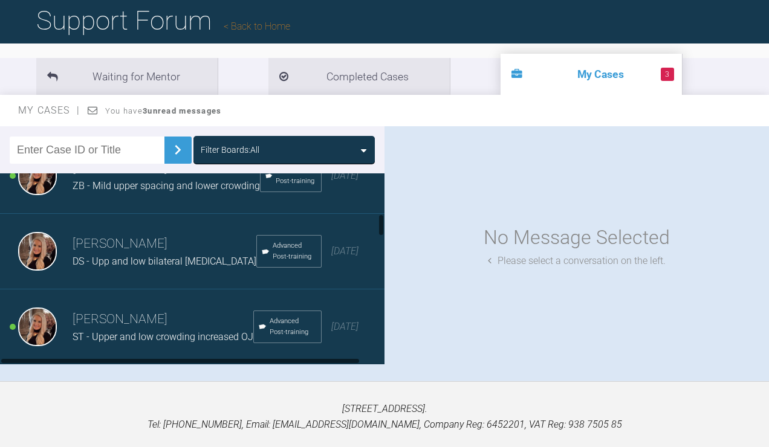
click at [200, 179] on h3 "[PERSON_NAME]" at bounding box center [166, 168] width 187 height 21
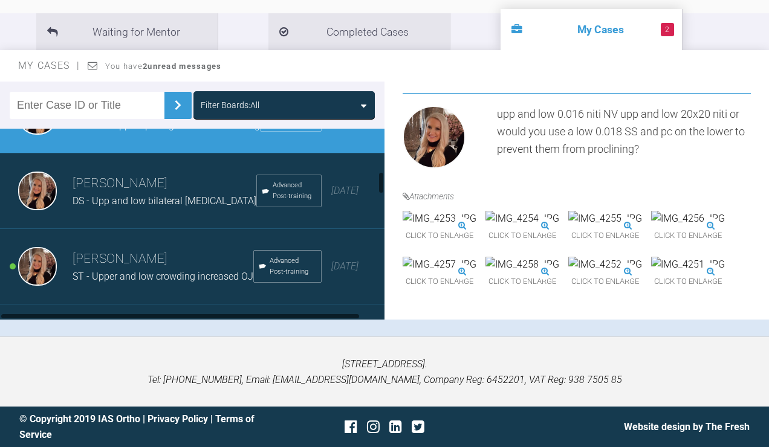
scroll to position [362, 0]
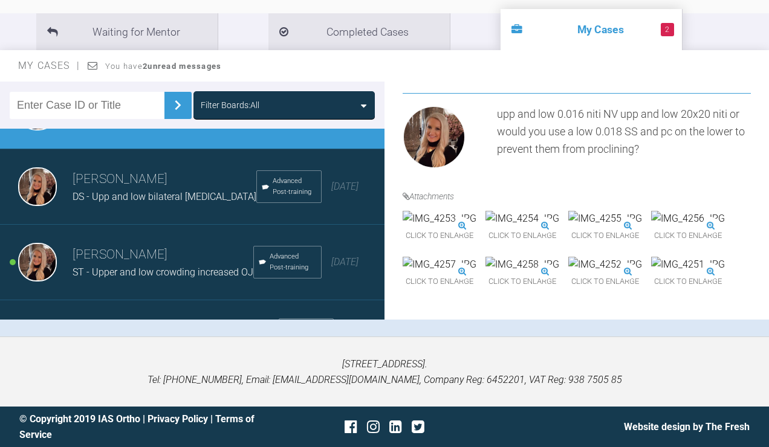
click at [150, 265] on h3 "[PERSON_NAME]" at bounding box center [163, 255] width 181 height 21
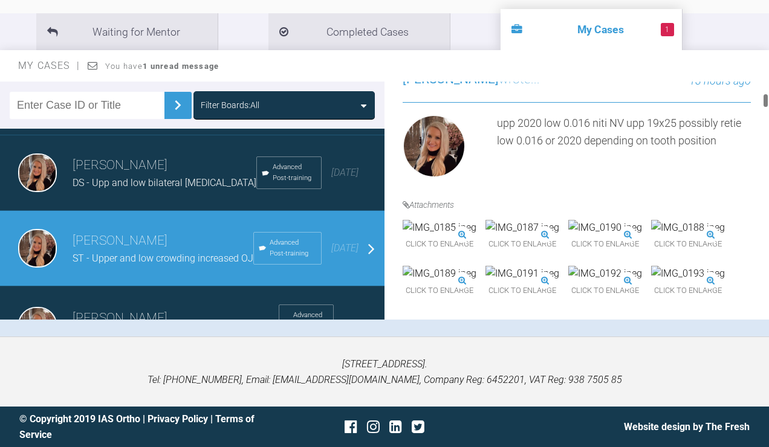
scroll to position [342, 0]
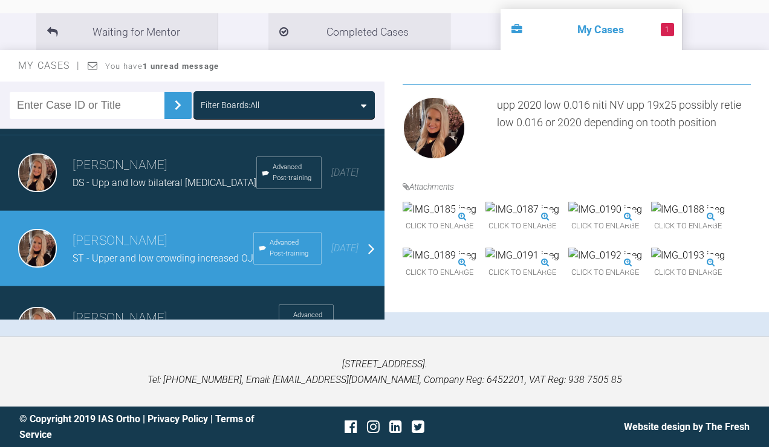
click at [559, 218] on img at bounding box center [522, 210] width 74 height 16
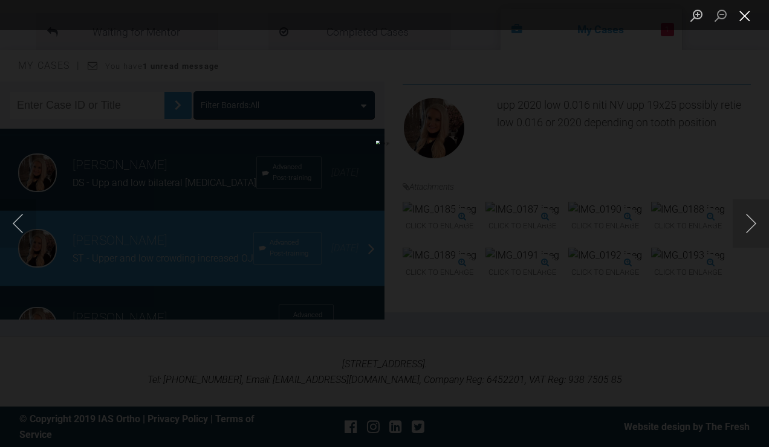
click at [744, 15] on button "Close lightbox" at bounding box center [744, 15] width 24 height 21
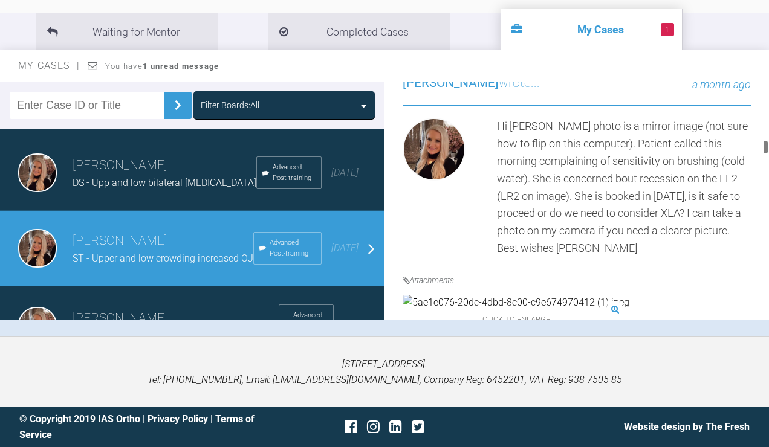
scroll to position [1583, 0]
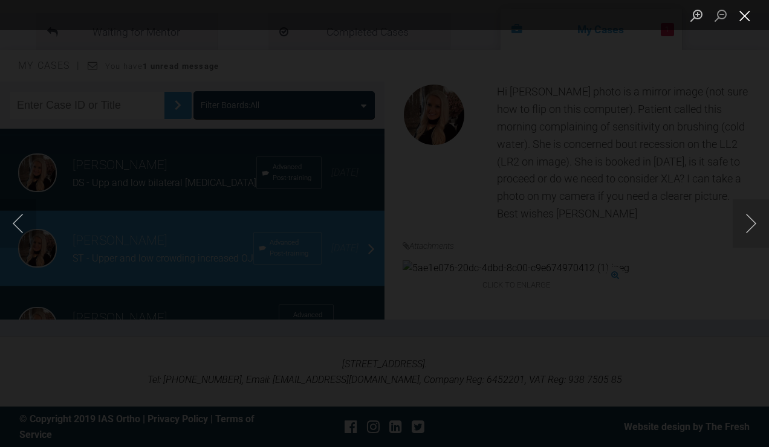
click at [746, 15] on button "Close lightbox" at bounding box center [744, 15] width 24 height 21
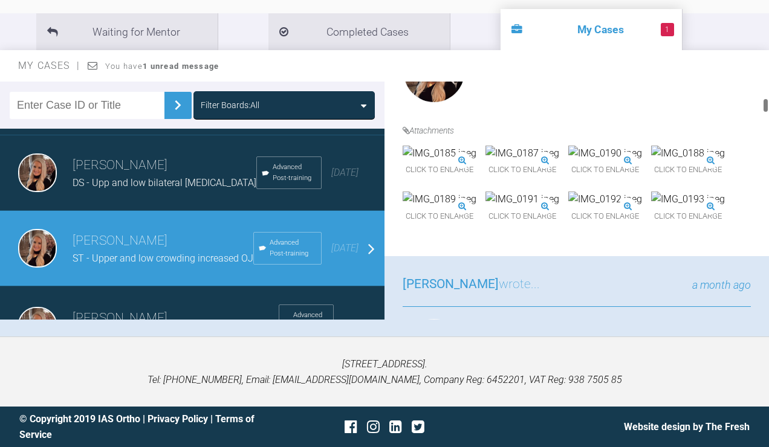
scroll to position [277, 0]
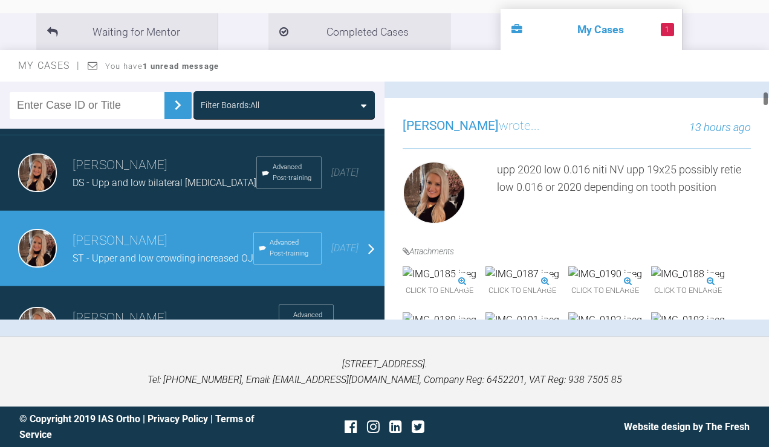
click at [559, 282] on img at bounding box center [522, 274] width 74 height 16
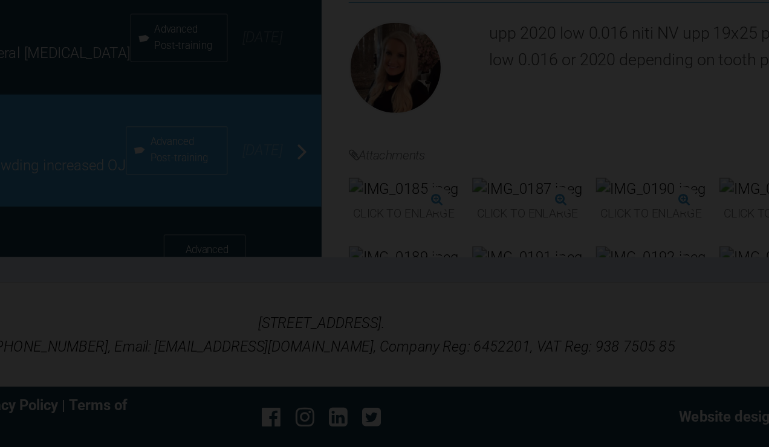
scroll to position [201, 0]
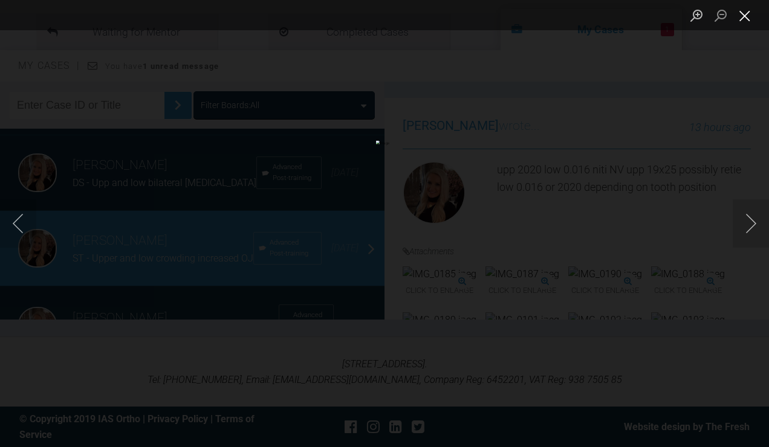
click at [746, 16] on button "Close lightbox" at bounding box center [744, 15] width 24 height 21
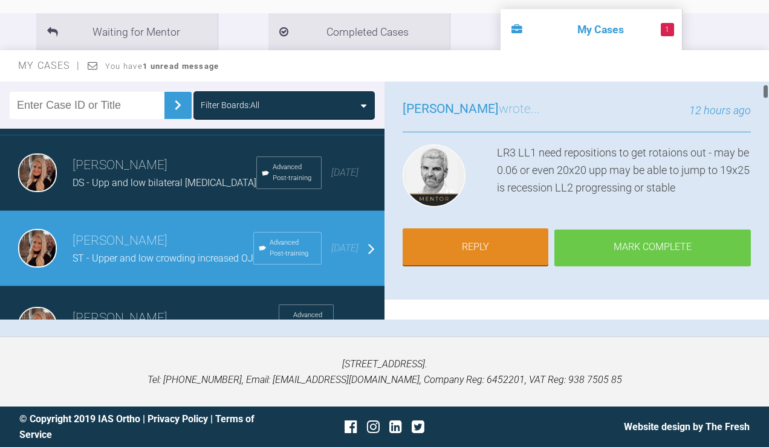
scroll to position [71, 0]
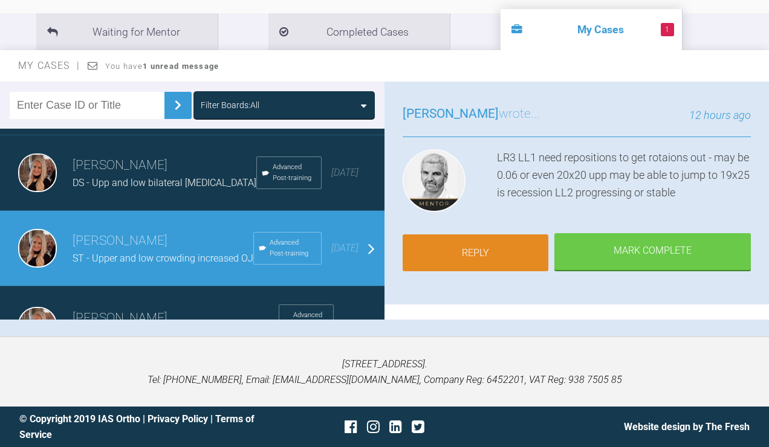
click at [455, 253] on link "Reply" at bounding box center [475, 252] width 146 height 37
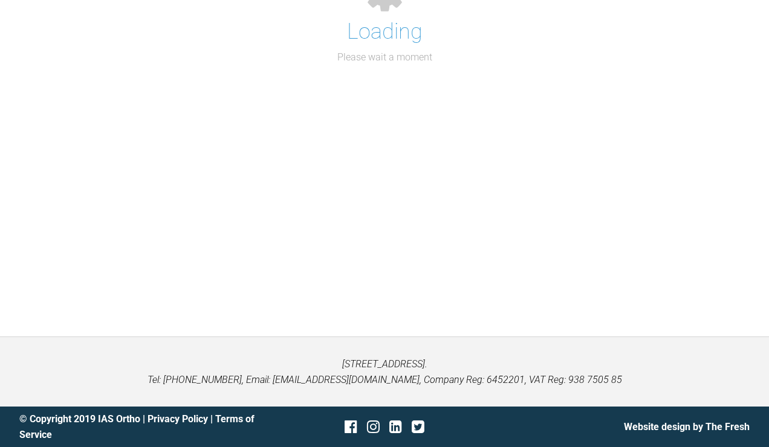
scroll to position [9061, 0]
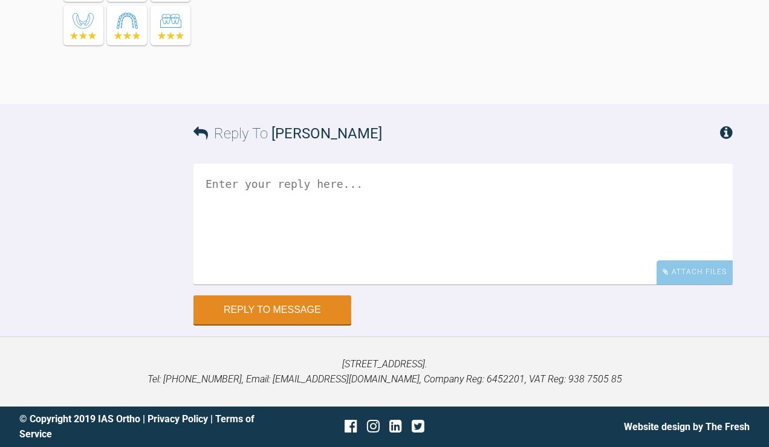
click at [336, 204] on textarea at bounding box center [462, 224] width 539 height 121
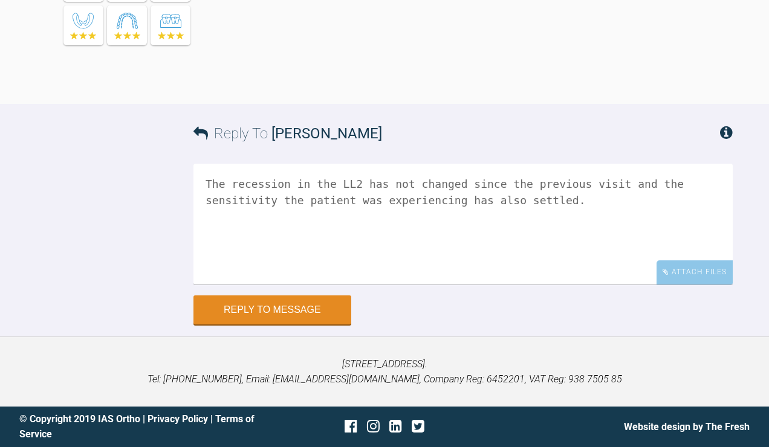
click at [522, 179] on textarea "The recession in the LL2 has not changed since the previous visit and the sensi…" at bounding box center [462, 224] width 539 height 121
click at [520, 184] on textarea "The recession in the LL2 has not changed since the previous visit approx 2mm an…" at bounding box center [462, 224] width 539 height 121
click at [584, 182] on textarea "The recession in the LL2 has not changed since the previous visit (approx 2mm a…" at bounding box center [462, 224] width 539 height 121
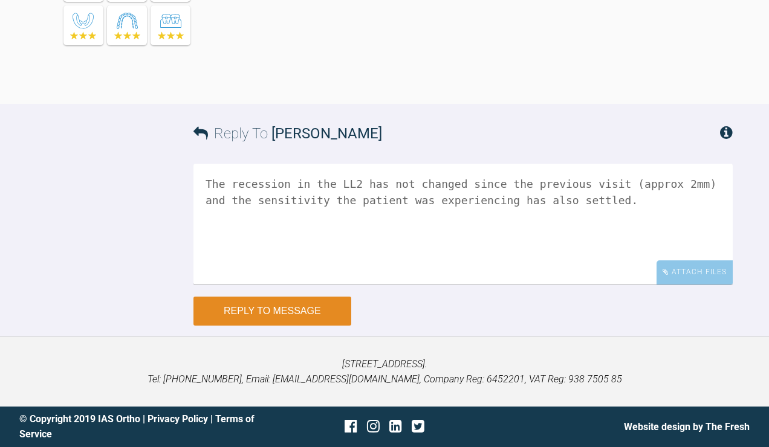
type textarea "The recession in the LL2 has not changed since the previous visit (approx 2mm) …"
click at [300, 315] on button "Reply to Message" at bounding box center [272, 311] width 158 height 29
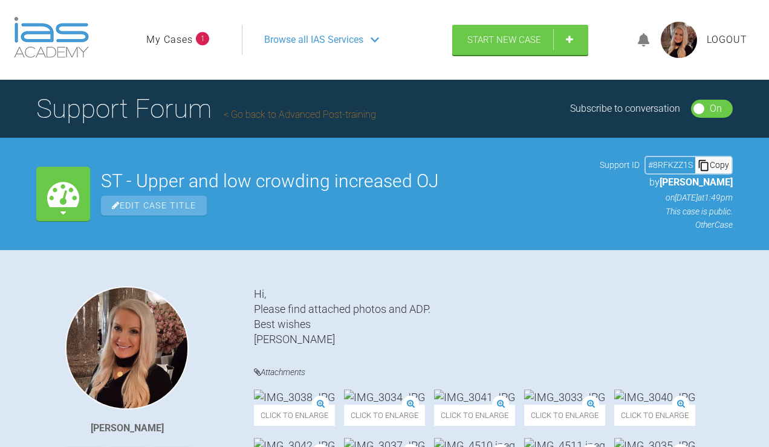
scroll to position [0, 0]
click at [170, 48] on link "My Cases" at bounding box center [169, 40] width 47 height 16
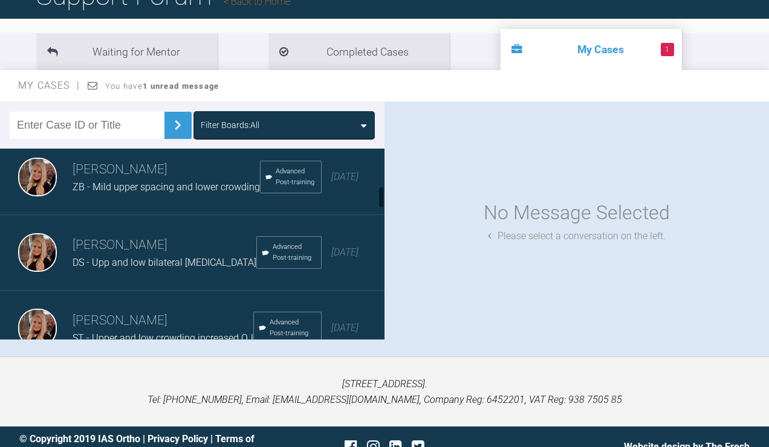
scroll to position [318, 0]
click at [202, 191] on span "ZB - Mild upper spacing and lower crowding" at bounding box center [166, 184] width 187 height 11
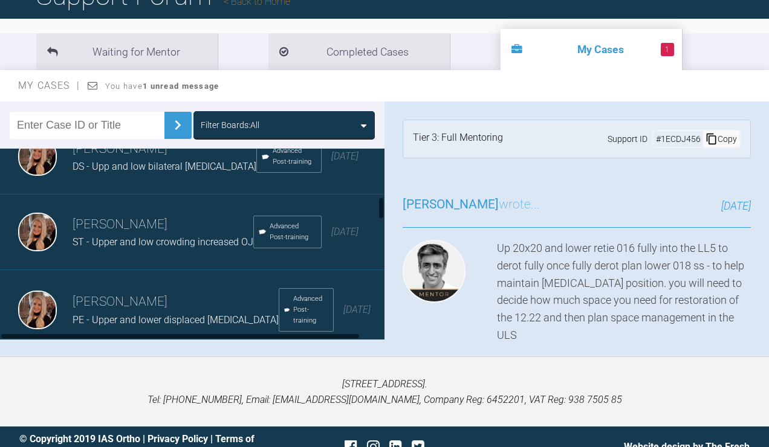
scroll to position [411, 0]
click at [103, 236] on h3 "[PERSON_NAME]" at bounding box center [163, 225] width 181 height 21
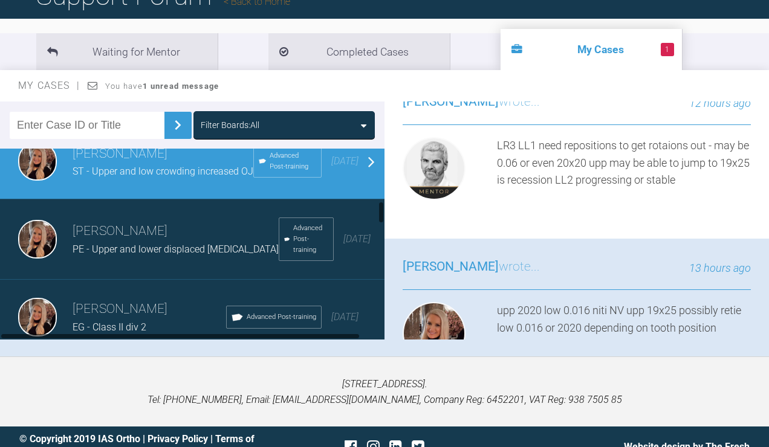
scroll to position [485, 0]
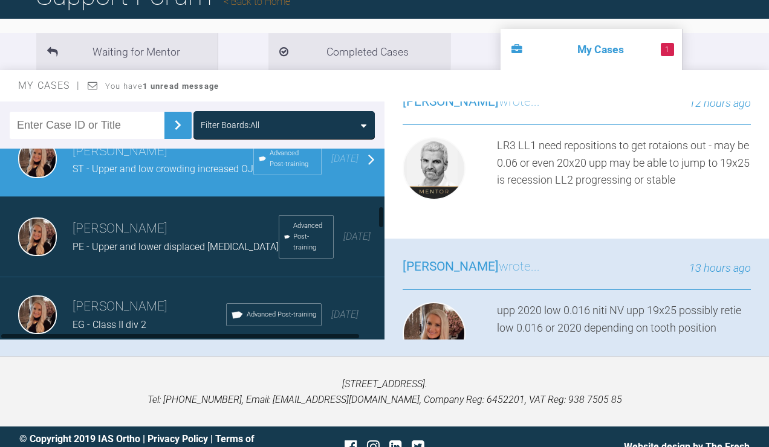
click at [140, 239] on h3 "[PERSON_NAME]" at bounding box center [176, 229] width 206 height 21
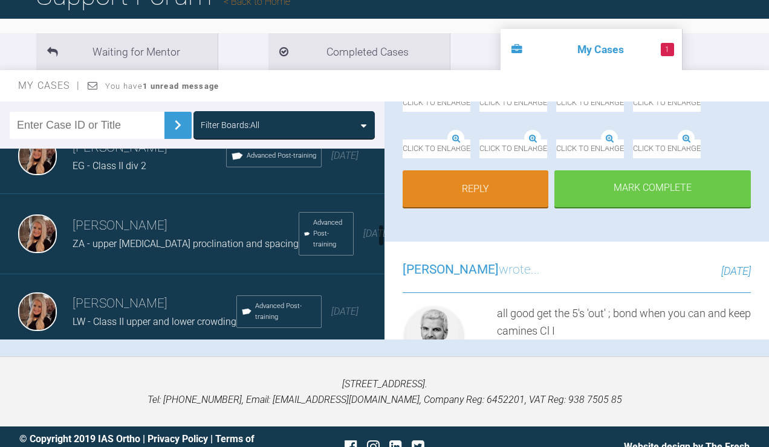
scroll to position [645, 0]
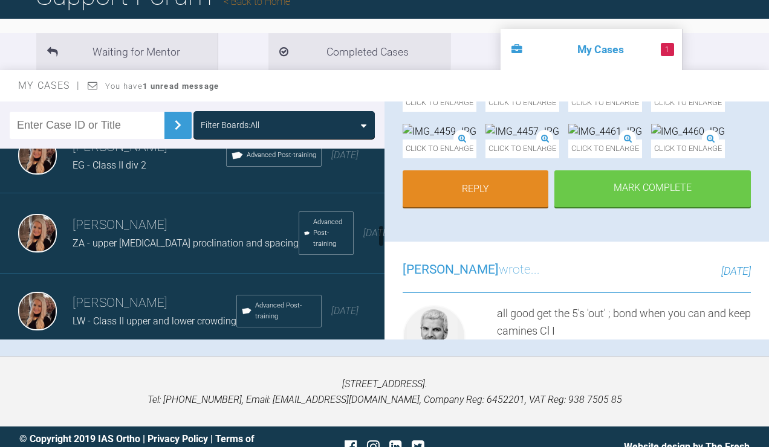
click at [128, 236] on h3 "[PERSON_NAME]" at bounding box center [186, 225] width 226 height 21
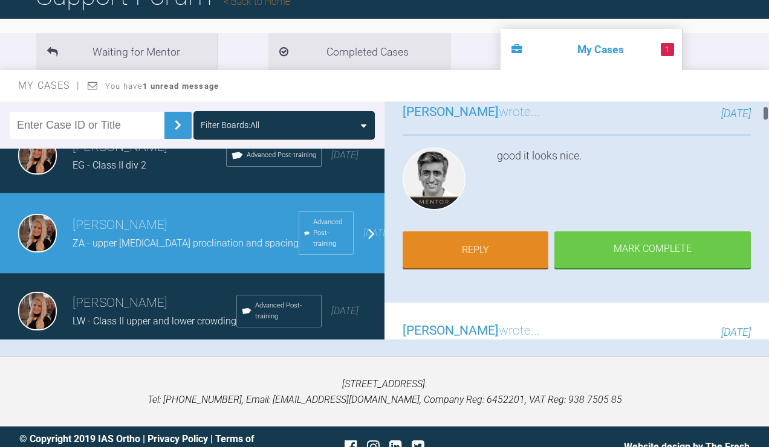
scroll to position [99, 0]
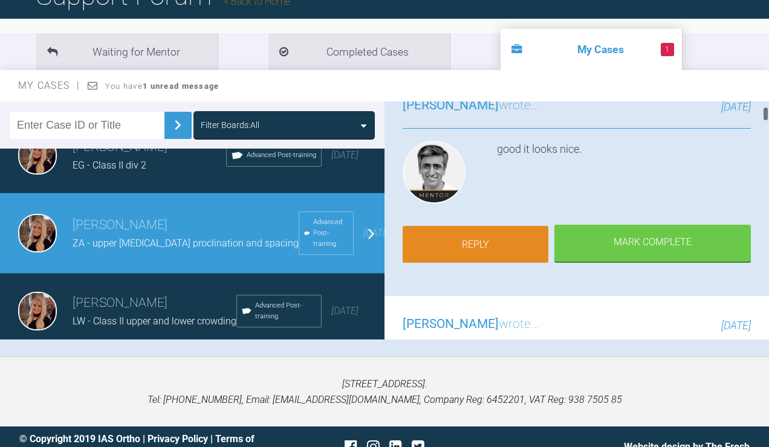
click at [499, 263] on link "Reply" at bounding box center [475, 244] width 146 height 37
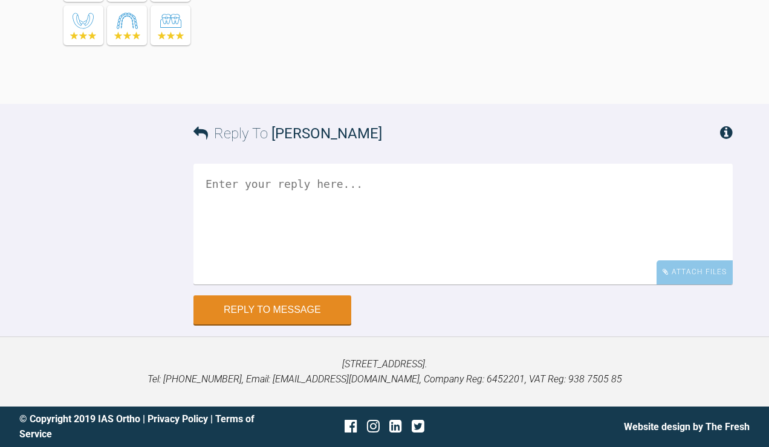
scroll to position [6093, 0]
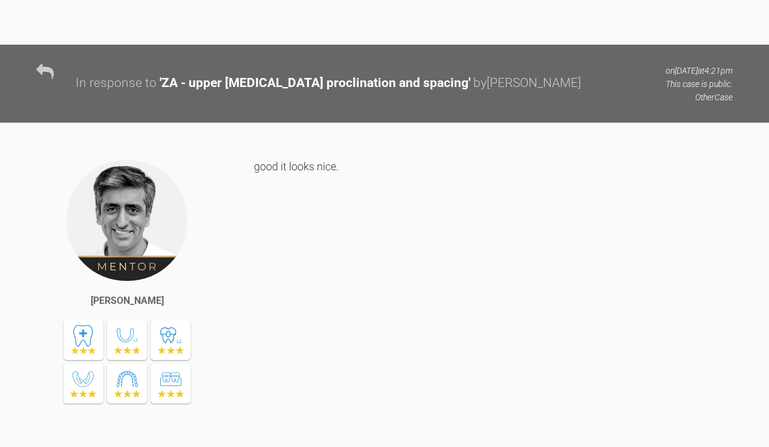
drag, startPoint x: 254, startPoint y: 265, endPoint x: 471, endPoint y: 266, distance: 216.9
copy div "upp and low 0.016 long ties 6-4 all quadrants"
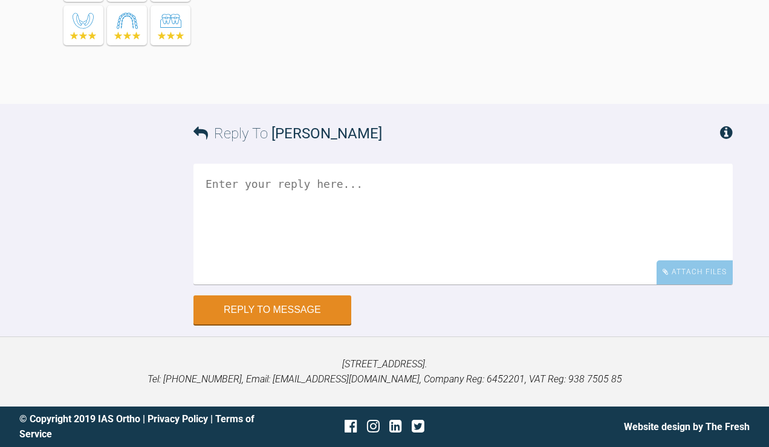
scroll to position [7094, 0]
click at [689, 268] on div "Attach Files" at bounding box center [694, 272] width 76 height 24
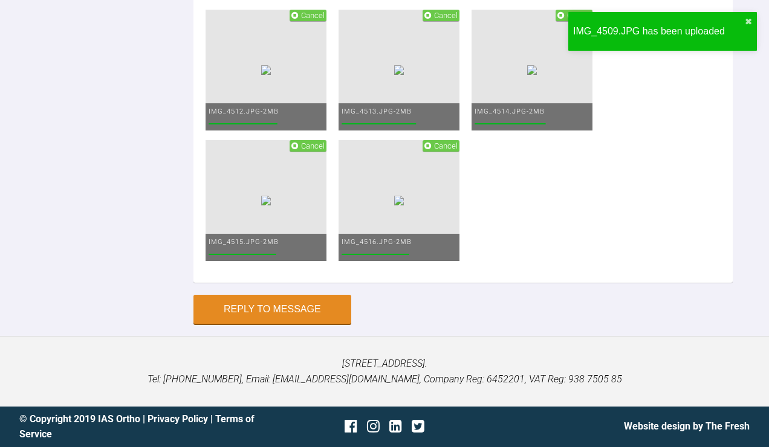
paste textarea "upp and low 0.016 long ties 6-4 all quadrants"
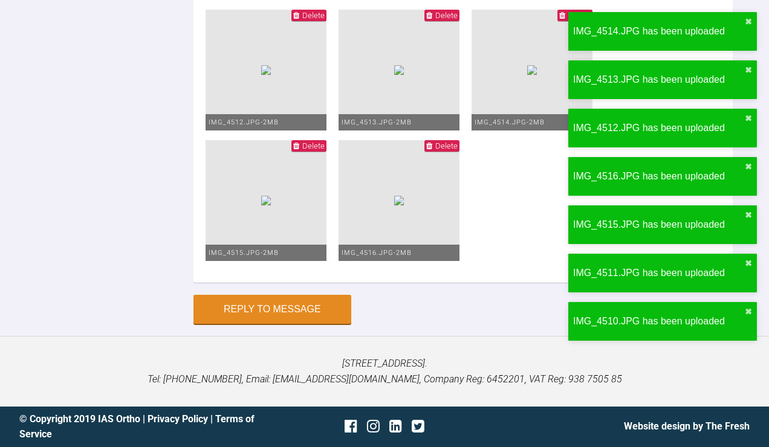
drag, startPoint x: 293, startPoint y: 181, endPoint x: 266, endPoint y: 181, distance: 26.6
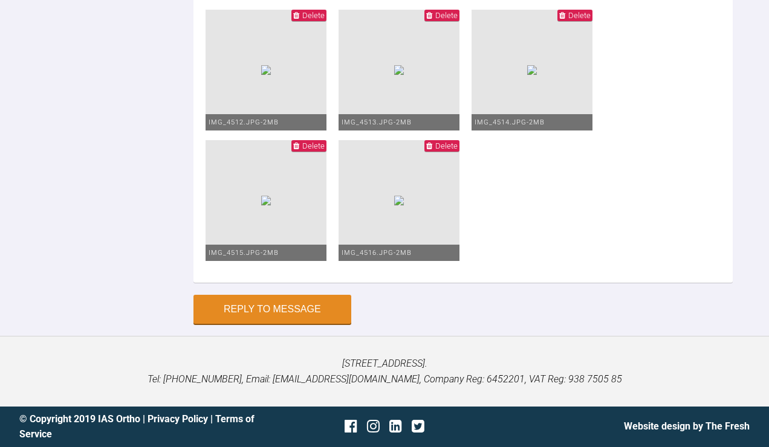
scroll to position [7126, 0]
type textarea "upp and low 20x20 niti long ties 6-4 all quadrants NV upp and low 19x25 niti"
click at [303, 315] on button "Reply to Message" at bounding box center [272, 310] width 158 height 29
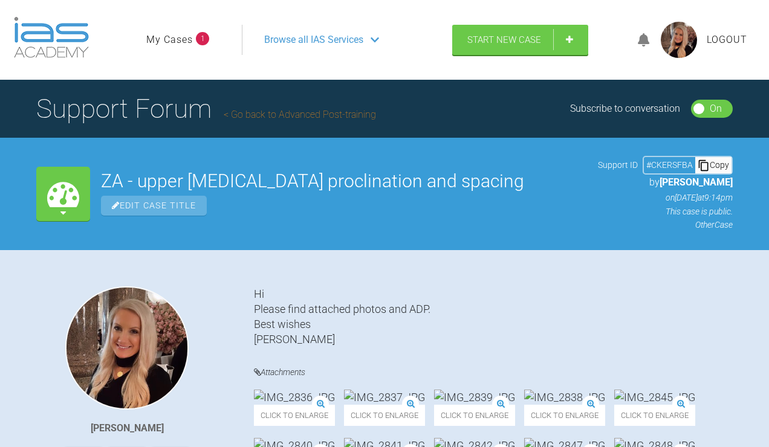
scroll to position [0, 0]
click at [160, 48] on link "My Cases" at bounding box center [169, 40] width 47 height 16
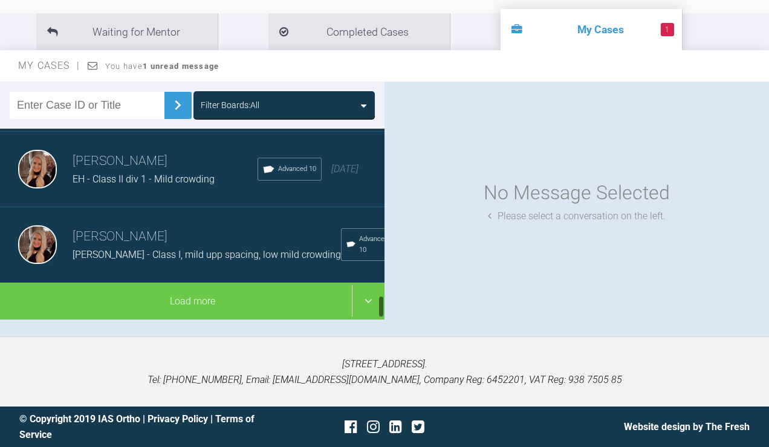
scroll to position [1405, 0]
click at [127, 172] on h3 "[PERSON_NAME]" at bounding box center [165, 161] width 185 height 21
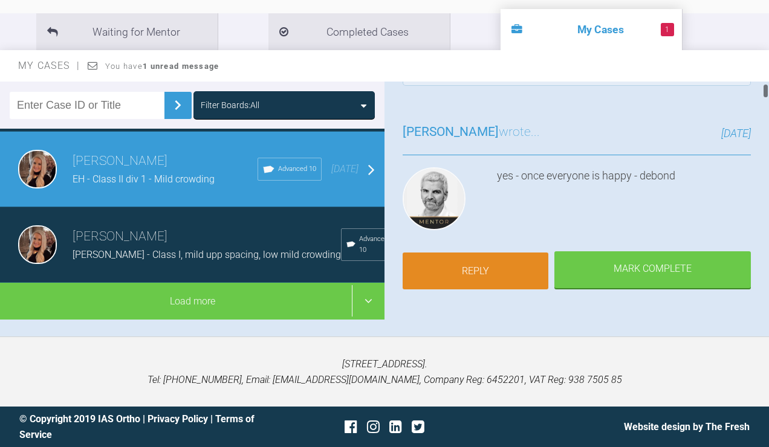
scroll to position [81, 0]
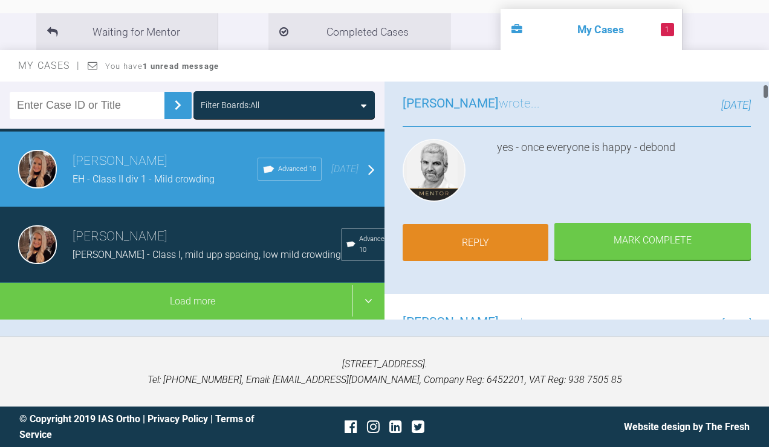
click at [491, 262] on link "Reply" at bounding box center [475, 242] width 146 height 37
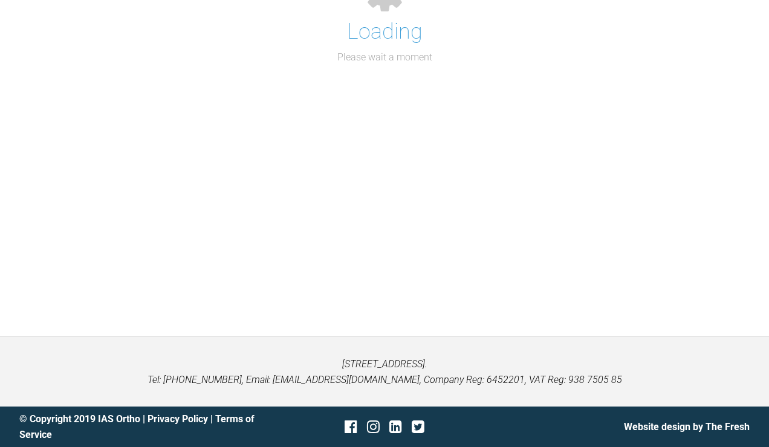
scroll to position [9938, 0]
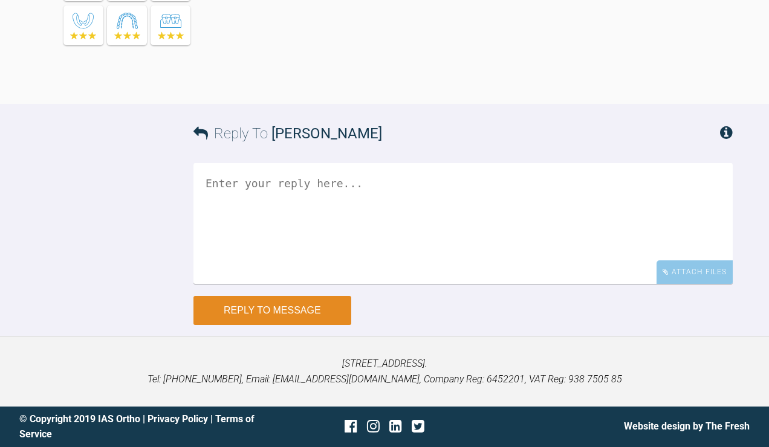
click at [230, 318] on button "Reply to Message" at bounding box center [272, 310] width 158 height 29
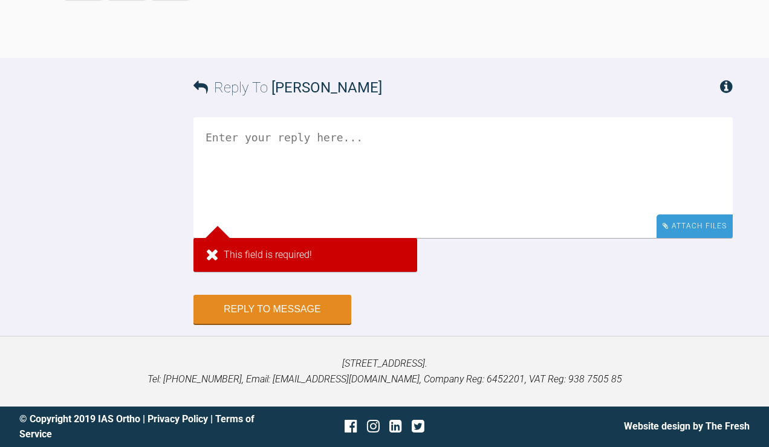
click at [678, 238] on div "Attach Files" at bounding box center [694, 226] width 76 height 24
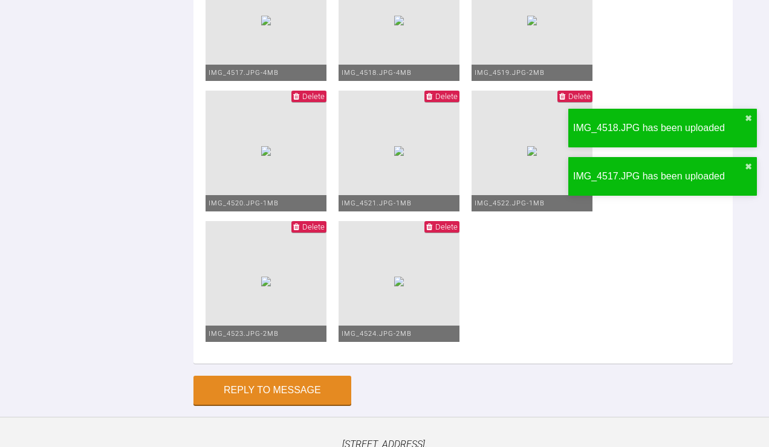
scroll to position [9085, 0]
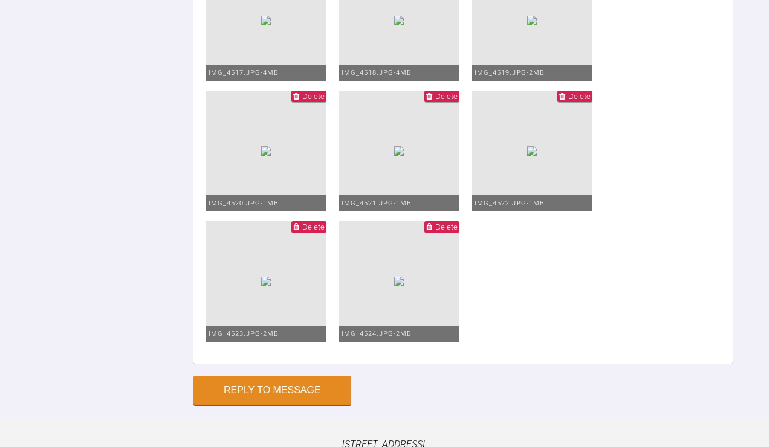
drag, startPoint x: 250, startPoint y: 55, endPoint x: 341, endPoint y: 69, distance: 92.9
drag, startPoint x: 335, startPoint y: 71, endPoint x: 254, endPoint y: 58, distance: 82.0
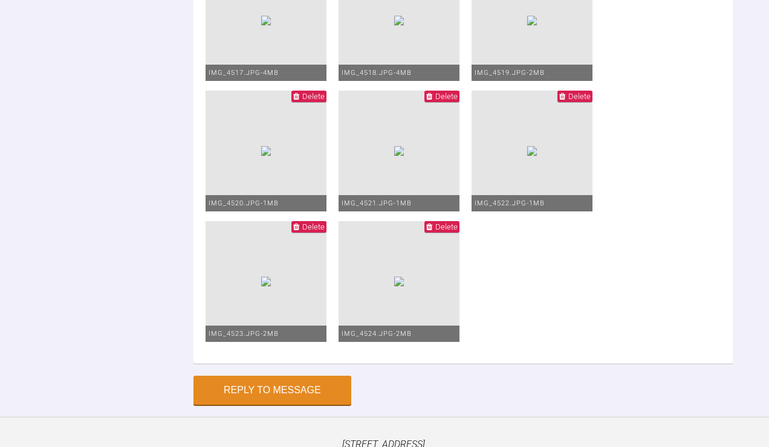
copy div "upp 19x25 niti pc 6-6 low 19x25 niti"
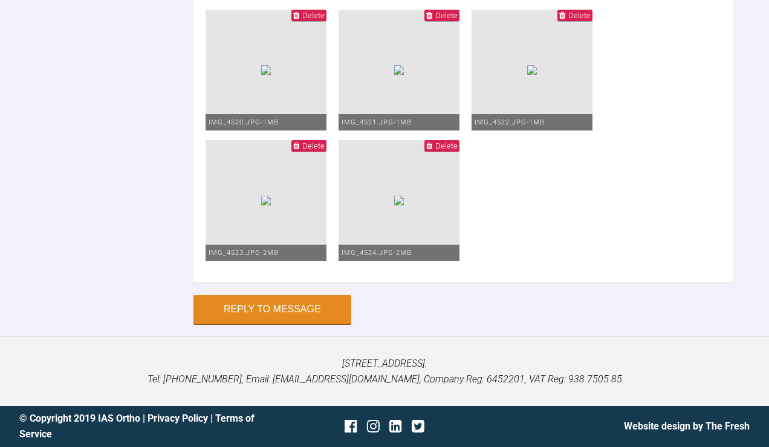
scroll to position [9941, 0]
paste textarea "upp 19x25 niti pc 6-6 low 19x25 niti"
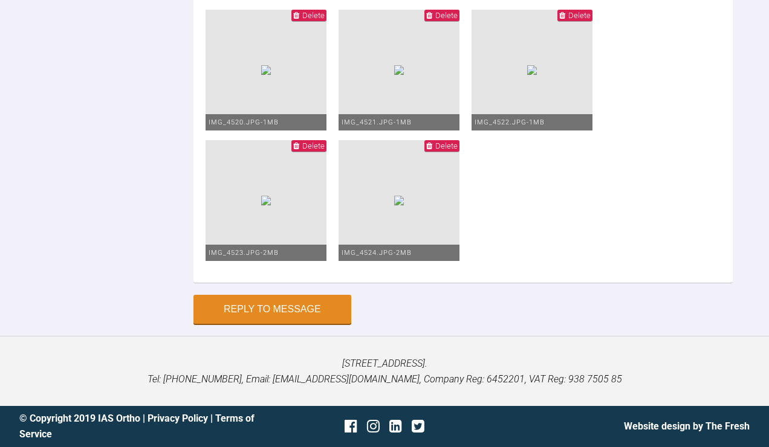
scroll to position [9800, 0]
type textarea "upp 19x25 niti pc 6-6 low 19x25 niti detailing bend LR1 Do you think its worth …"
click at [265, 311] on button "Reply to Message" at bounding box center [272, 310] width 158 height 29
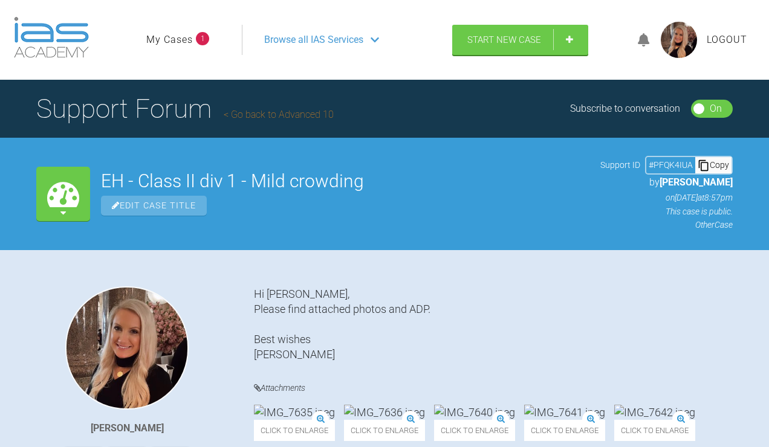
scroll to position [0, 0]
click at [177, 48] on link "My Cases" at bounding box center [169, 40] width 47 height 16
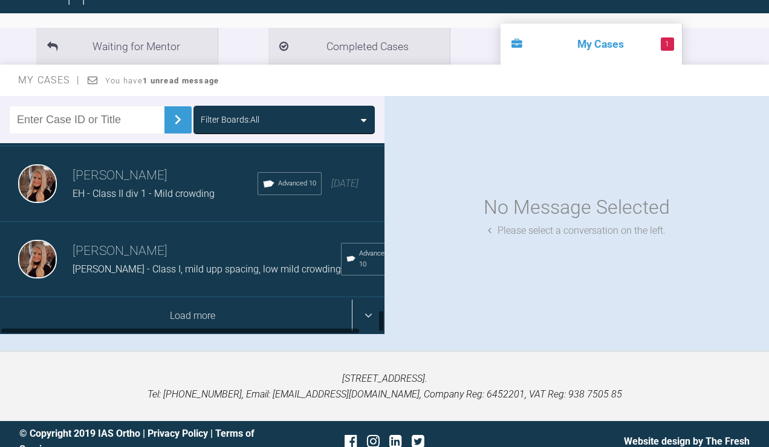
scroll to position [1405, 0]
click at [157, 335] on div "Load more" at bounding box center [192, 315] width 384 height 37
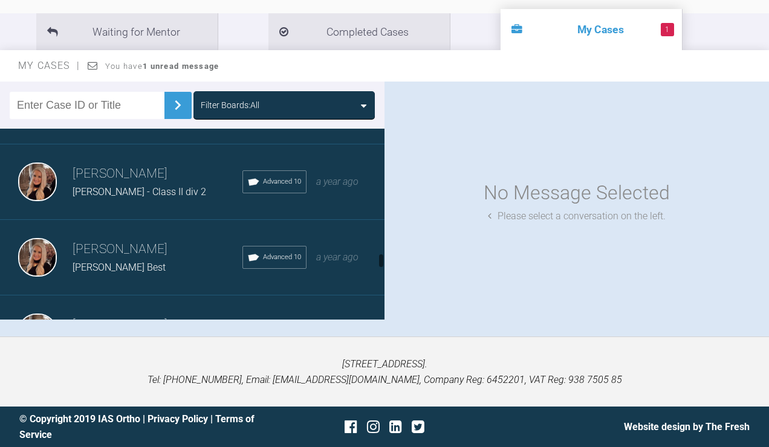
scroll to position [2083, 0]
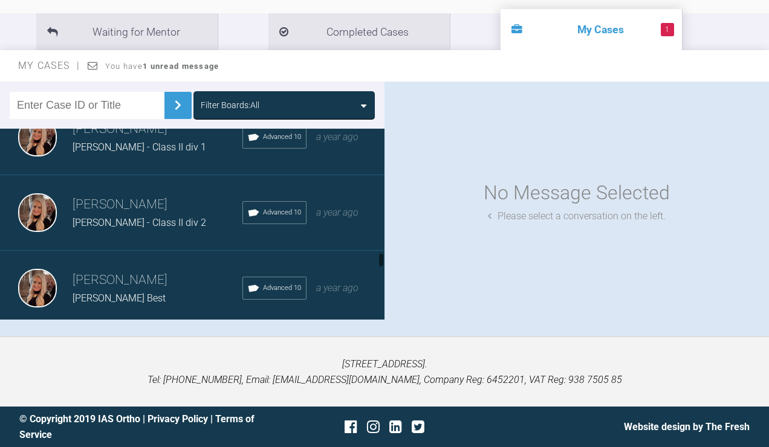
click at [181, 231] on div "[PERSON_NAME] - Class II div 2" at bounding box center [158, 223] width 170 height 16
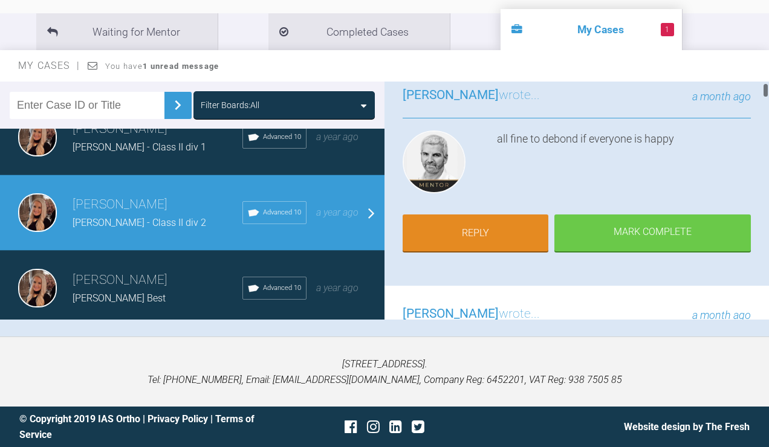
scroll to position [80, 0]
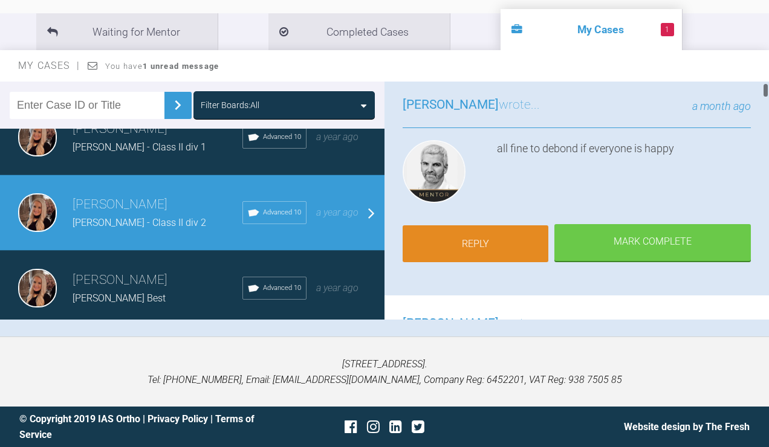
click at [513, 231] on link "Reply" at bounding box center [475, 243] width 146 height 37
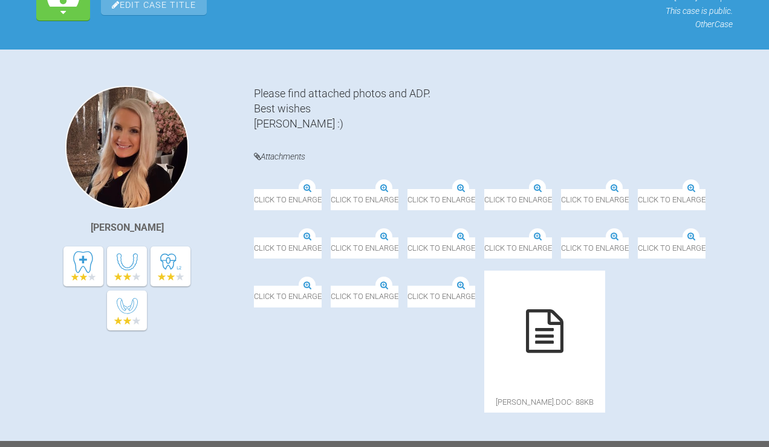
scroll to position [14314, 0]
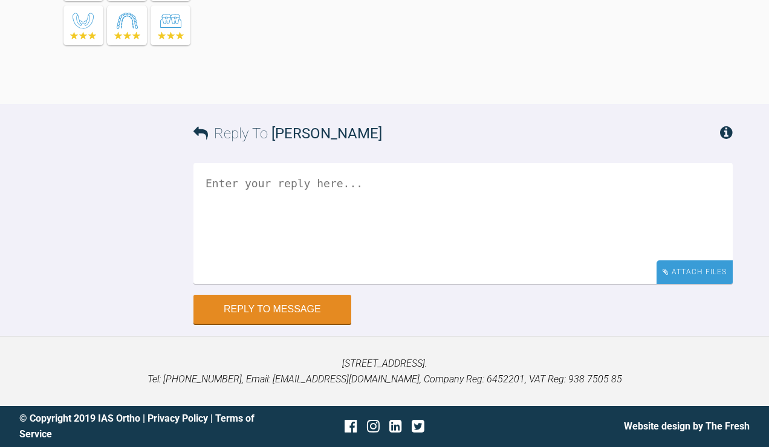
click at [698, 266] on div "Attach Files" at bounding box center [694, 272] width 76 height 24
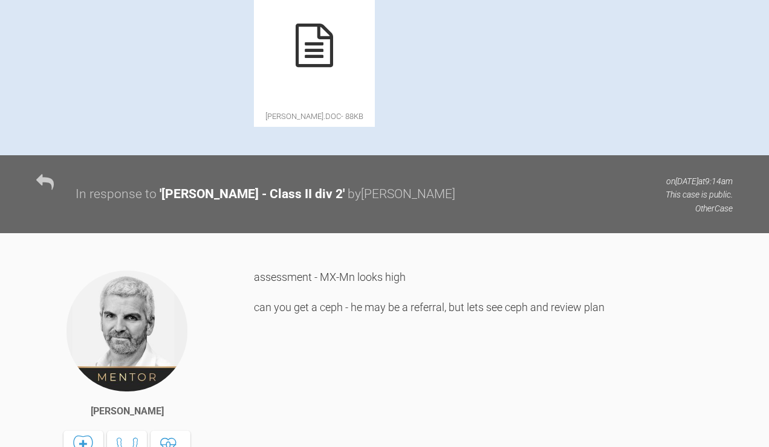
scroll to position [533, 0]
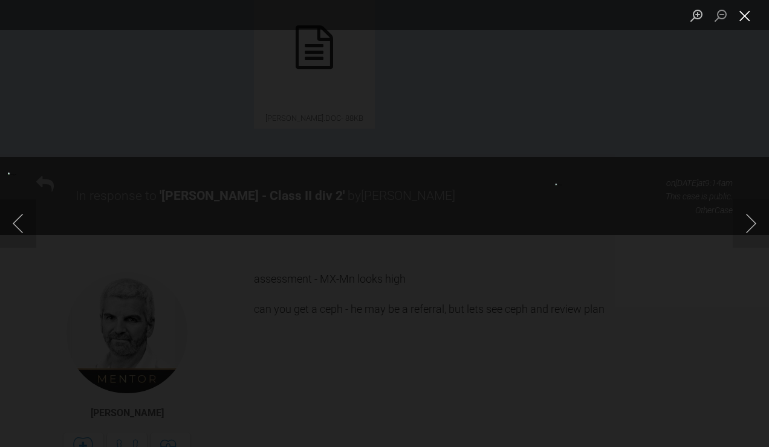
click at [748, 13] on button "Close lightbox" at bounding box center [744, 15] width 24 height 21
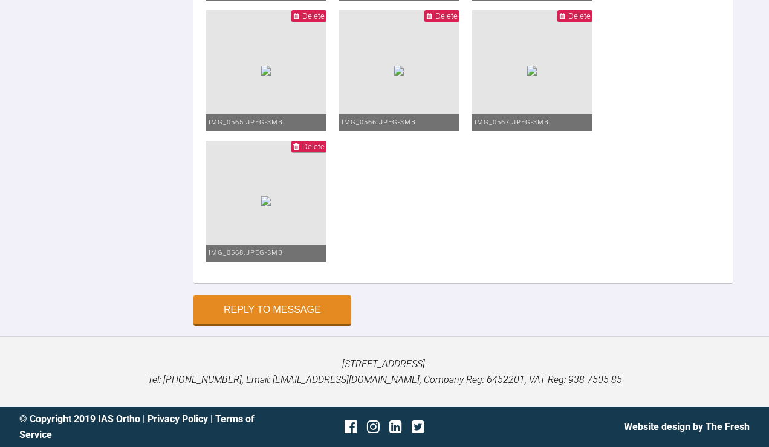
scroll to position [14421, 0]
type textarea "P"
drag, startPoint x: 298, startPoint y: 167, endPoint x: 637, endPoint y: 155, distance: 339.2
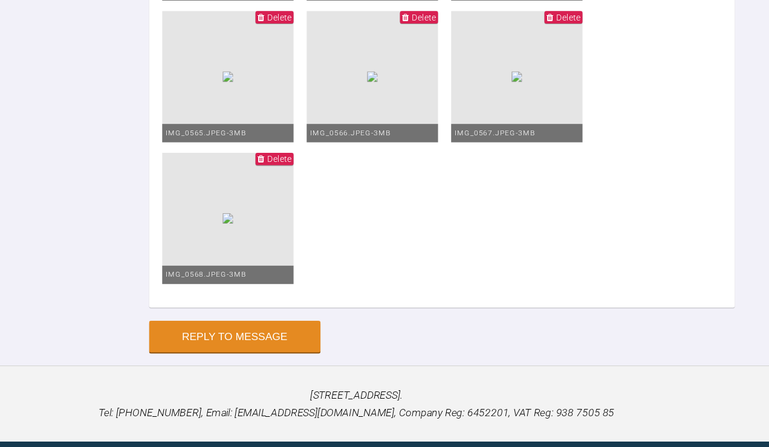
scroll to position [14316, 0]
drag, startPoint x: 372, startPoint y: 242, endPoint x: 221, endPoint y: 245, distance: 151.1
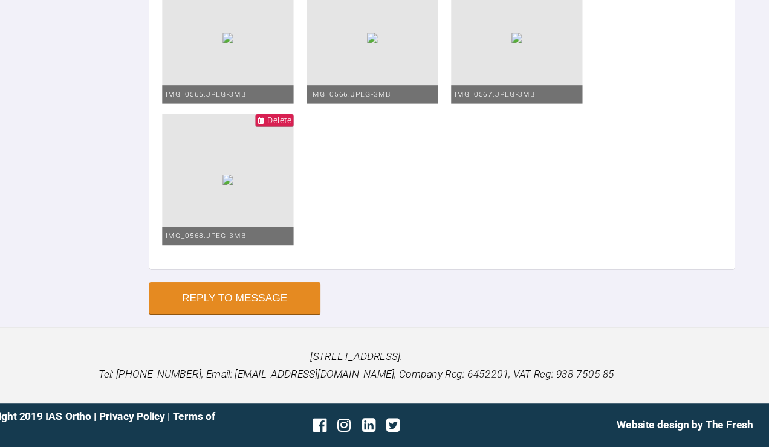
scroll to position [14376, 0]
drag, startPoint x: 357, startPoint y: 133, endPoint x: 262, endPoint y: 133, distance: 95.5
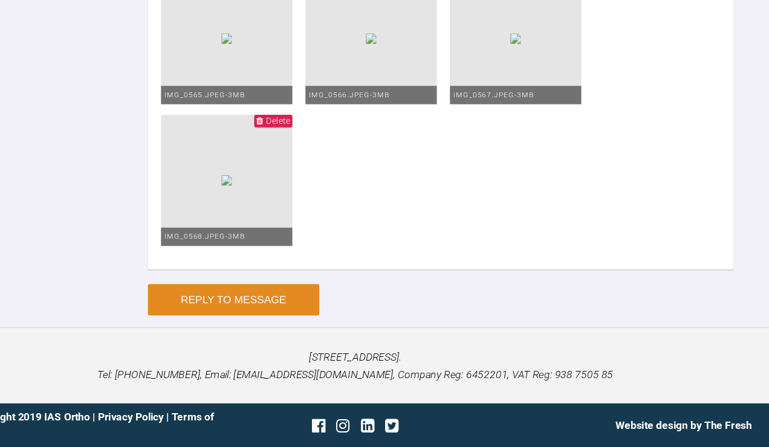
type textarea "Debond photos Patient was very happy with the result and was very happy not to …"
click at [196, 297] on button "Reply to Message" at bounding box center [272, 311] width 158 height 29
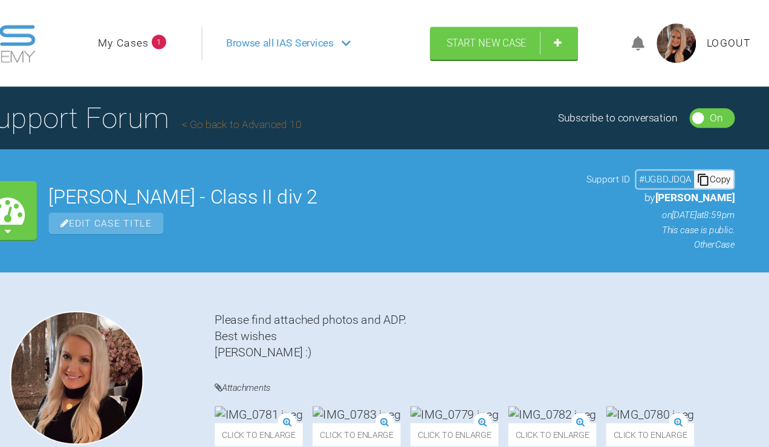
scroll to position [0, 0]
click at [146, 48] on link "My Cases" at bounding box center [169, 40] width 47 height 16
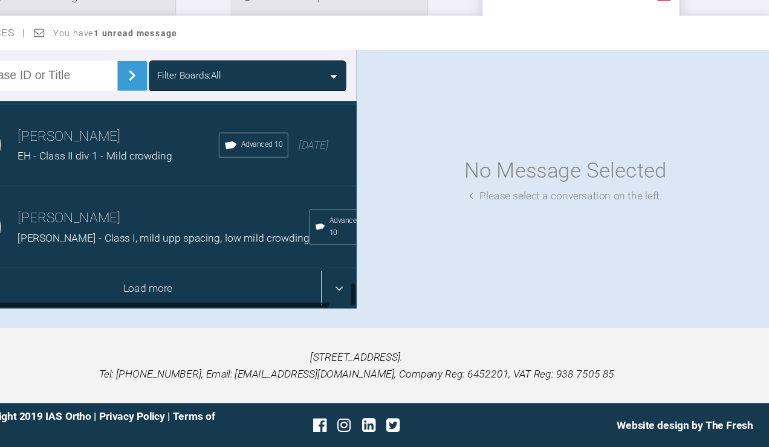
scroll to position [1405, 0]
click at [129, 283] on div "Load more" at bounding box center [192, 301] width 384 height 37
click at [124, 283] on div "Load more" at bounding box center [192, 301] width 384 height 37
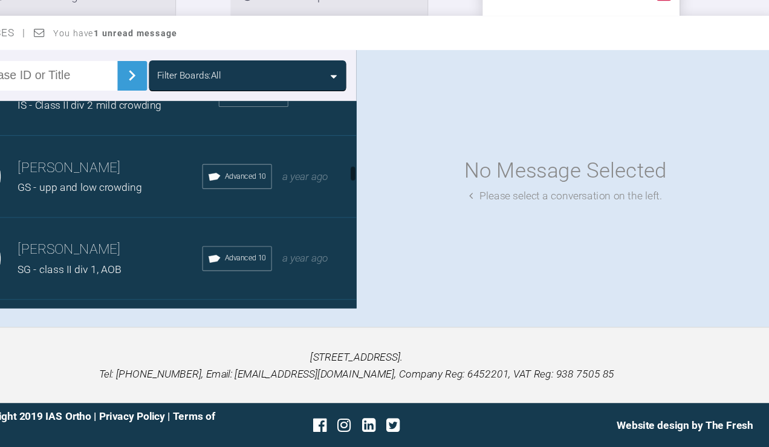
scroll to position [1600, 0]
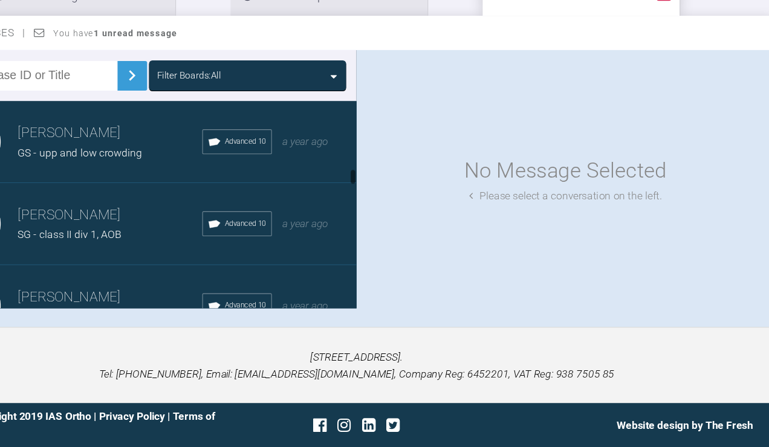
click at [109, 182] on span "GS - upp and low crowding" at bounding box center [130, 175] width 114 height 11
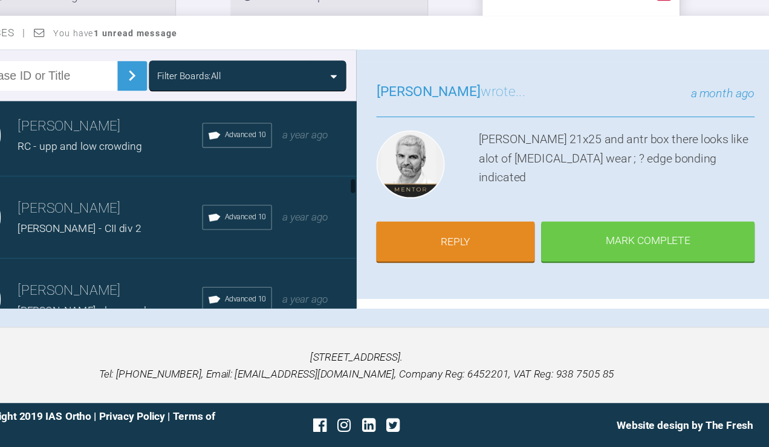
scroll to position [1837, 0]
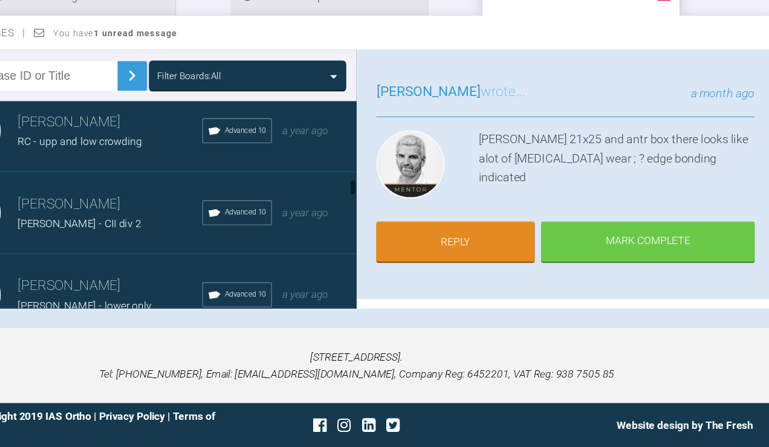
click at [105, 158] on h3 "[PERSON_NAME]" at bounding box center [158, 148] width 170 height 21
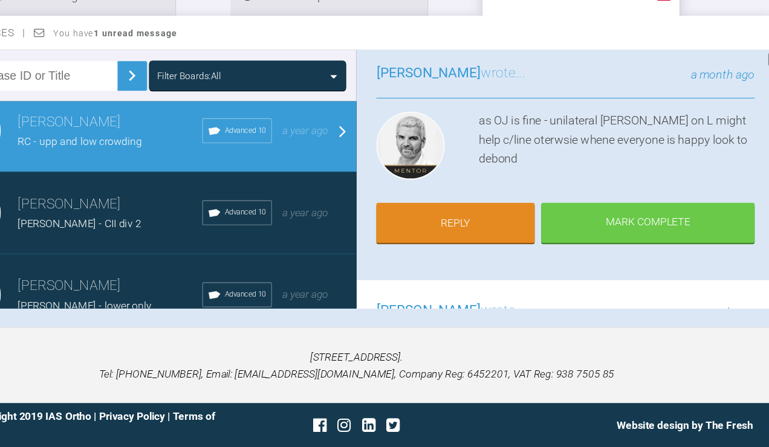
scroll to position [72, 0]
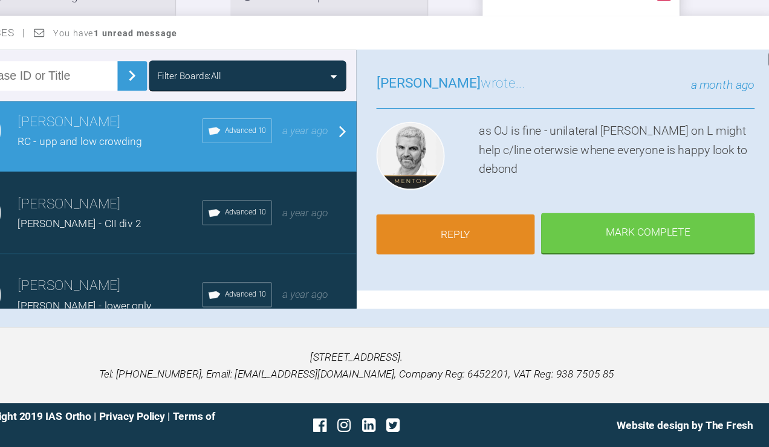
click at [428, 233] on link "Reply" at bounding box center [475, 251] width 146 height 37
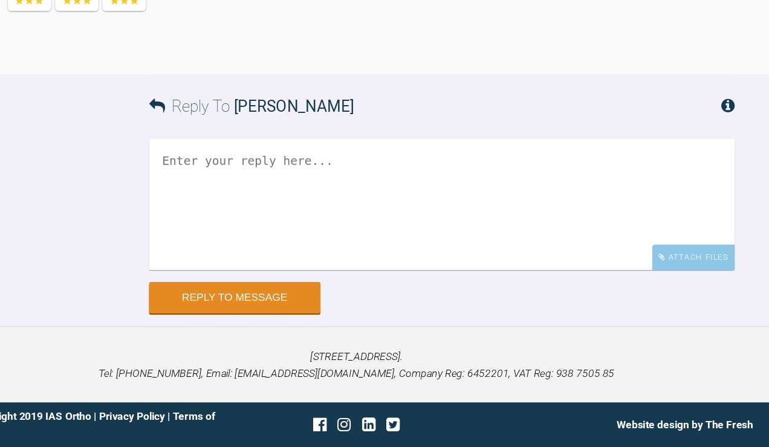
scroll to position [13579, 0]
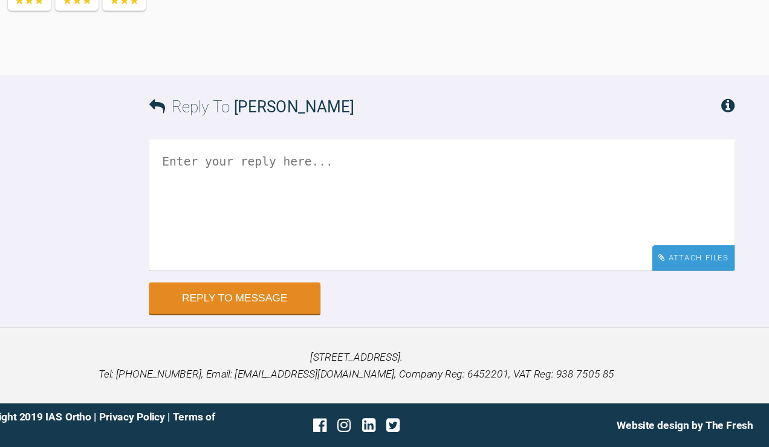
click at [656, 261] on div "Attach Files" at bounding box center [694, 273] width 76 height 24
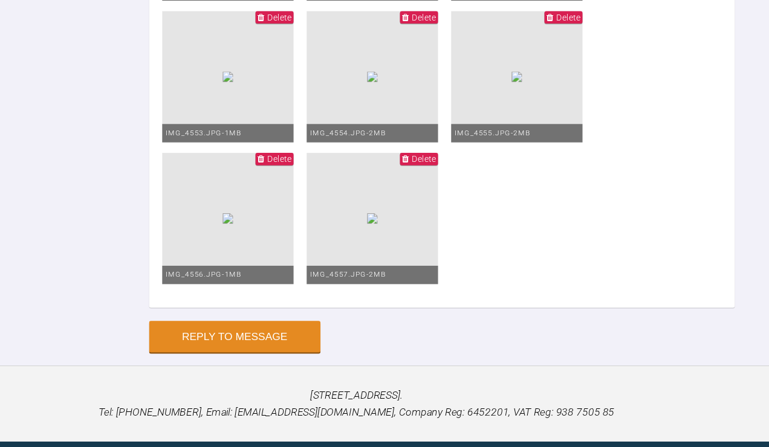
scroll to position [12756, 0]
drag, startPoint x: 196, startPoint y: 70, endPoint x: 275, endPoint y: 88, distance: 81.1
drag, startPoint x: 312, startPoint y: 89, endPoint x: 200, endPoint y: 67, distance: 114.0
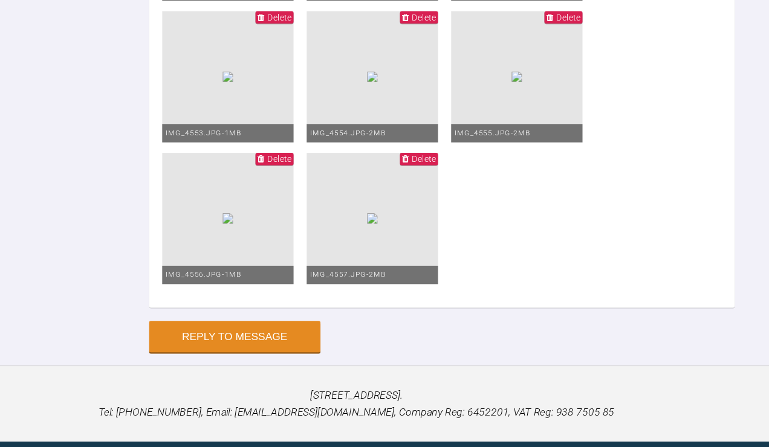
drag, startPoint x: 198, startPoint y: 71, endPoint x: 297, endPoint y: 89, distance: 100.7
copy div "Upp 19x25 niti Low 19x25 RCOS SS"
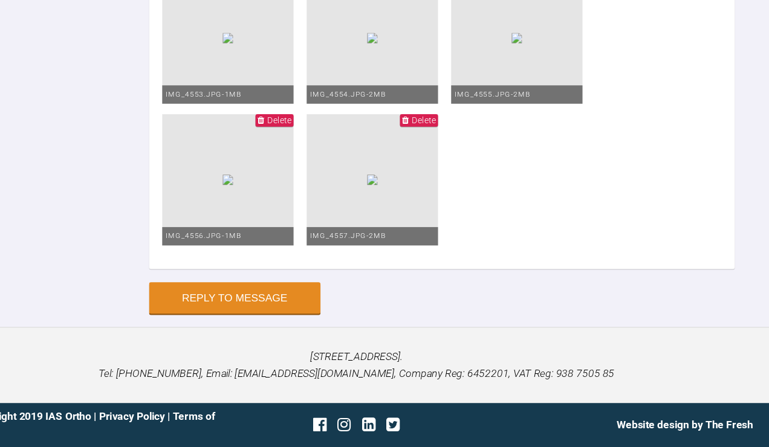
scroll to position [13495, 0]
paste textarea "Upp 19x25 niti Low 19x25 RCOS SS"
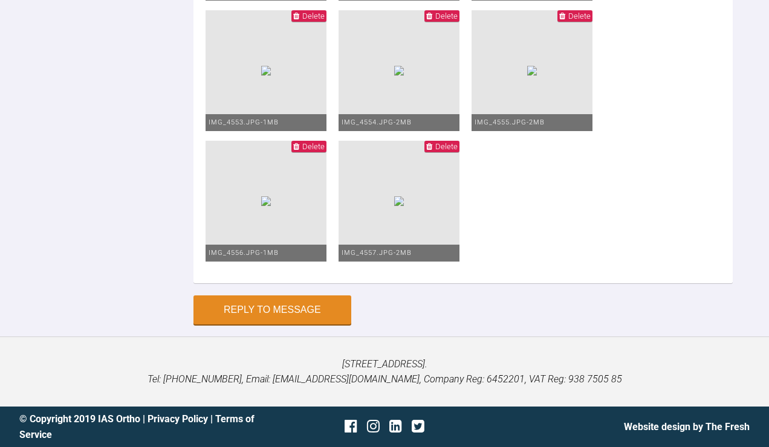
scroll to position [13702, 0]
type textarea "Upp 19x25 niti Low 19x25 RCOS SS detailing bend LR1 May look to reposition UL1 …"
click at [301, 314] on button "Reply to Message" at bounding box center [272, 311] width 158 height 29
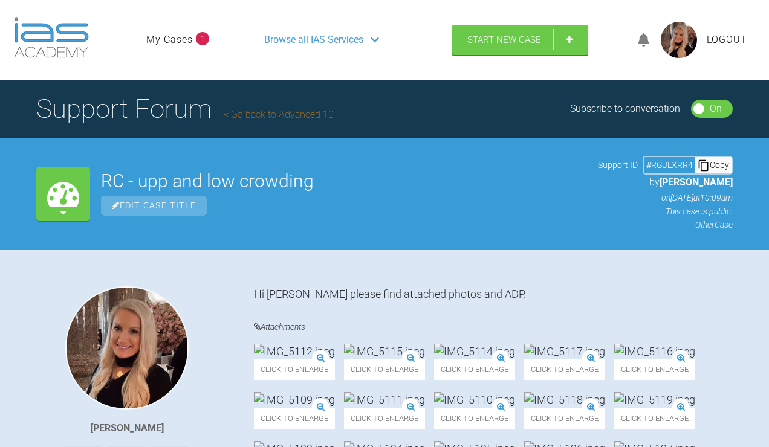
scroll to position [0, 0]
click at [170, 48] on link "My Cases" at bounding box center [169, 40] width 47 height 16
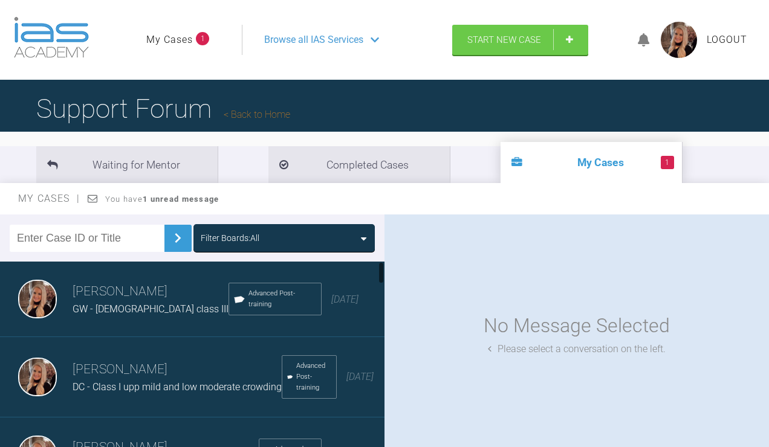
click at [169, 302] on h3 "[PERSON_NAME]" at bounding box center [151, 292] width 156 height 21
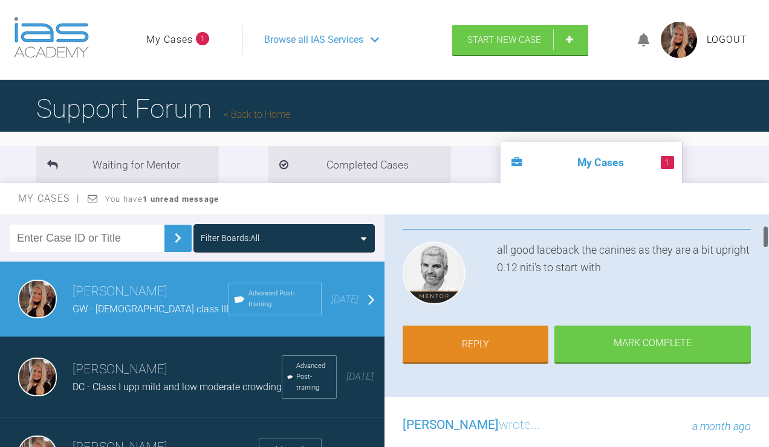
scroll to position [116, 0]
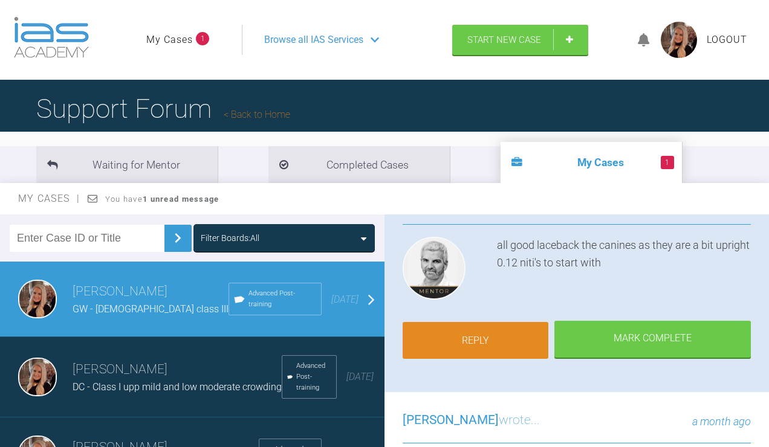
click at [491, 359] on link "Reply" at bounding box center [475, 340] width 146 height 37
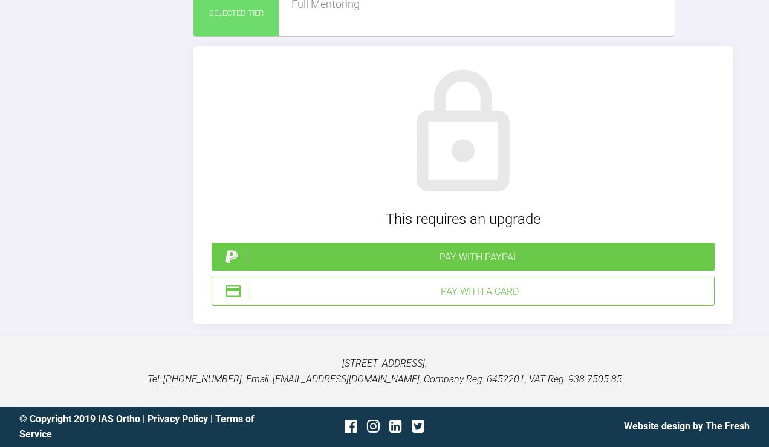
scroll to position [3545, 0]
